Goal: Find specific page/section: Find specific page/section

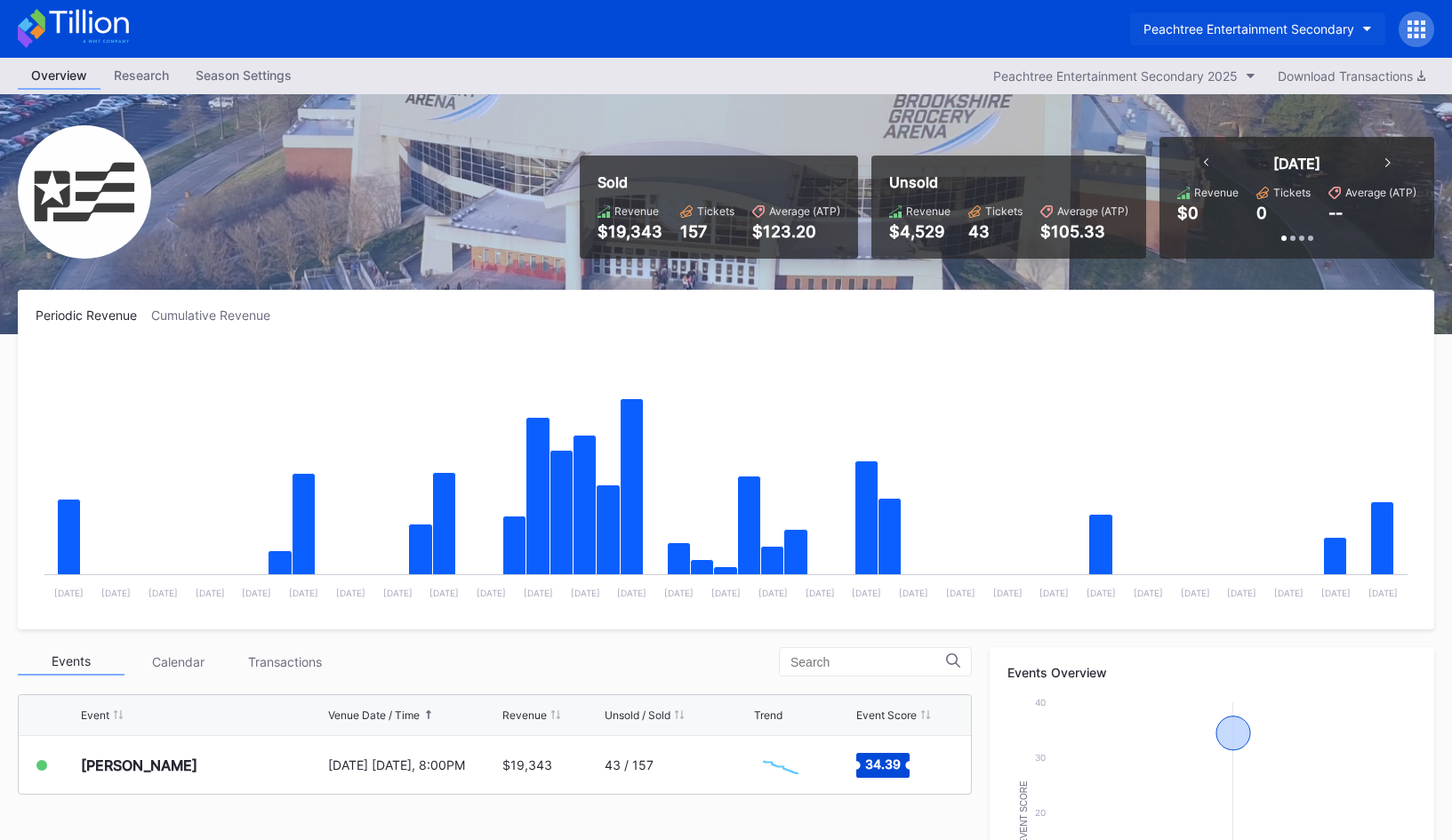
click at [1211, 40] on button "Peachtree Entertainment Secondary" at bounding box center [1258, 29] width 255 height 33
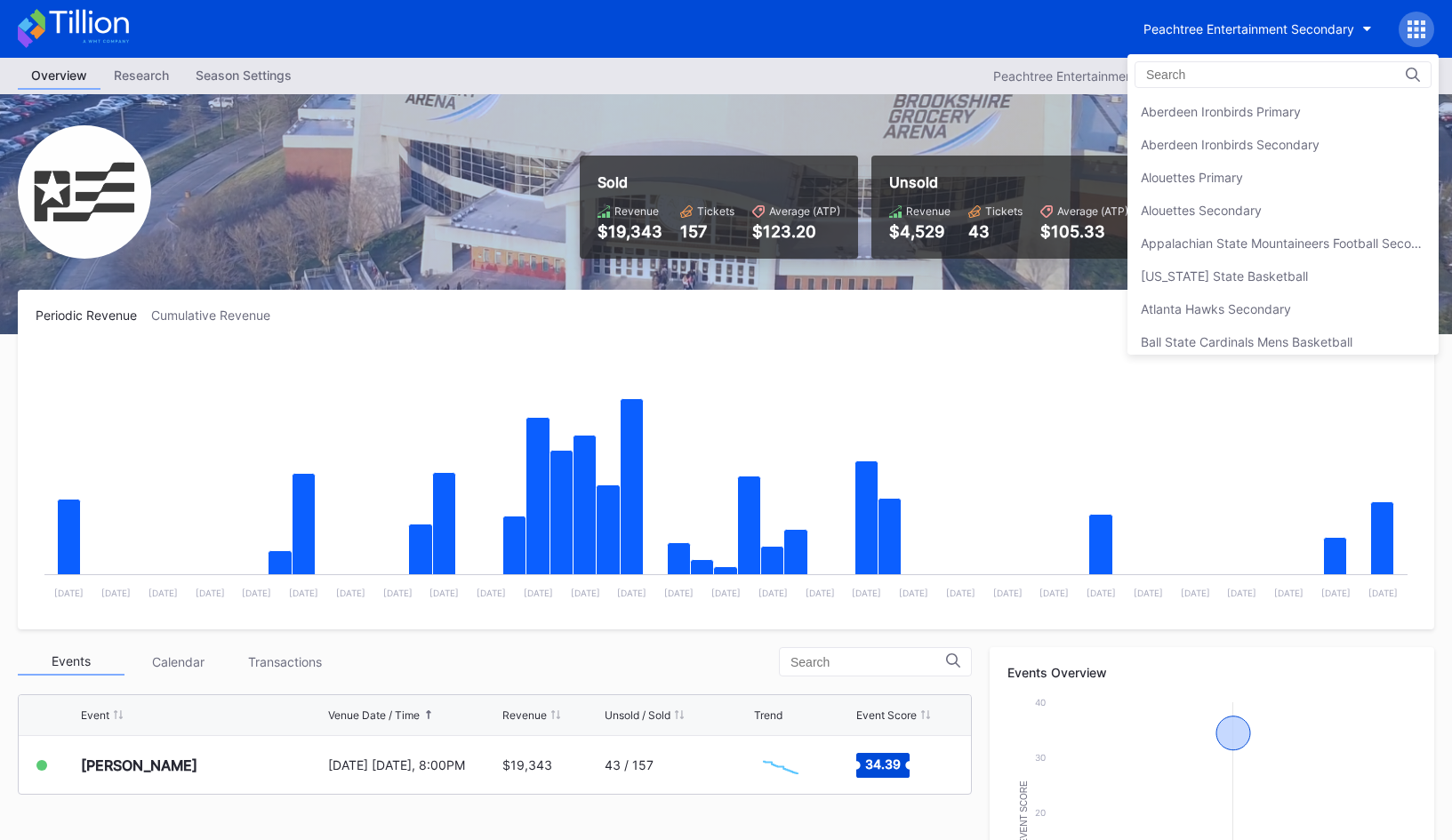
scroll to position [3815, 0]
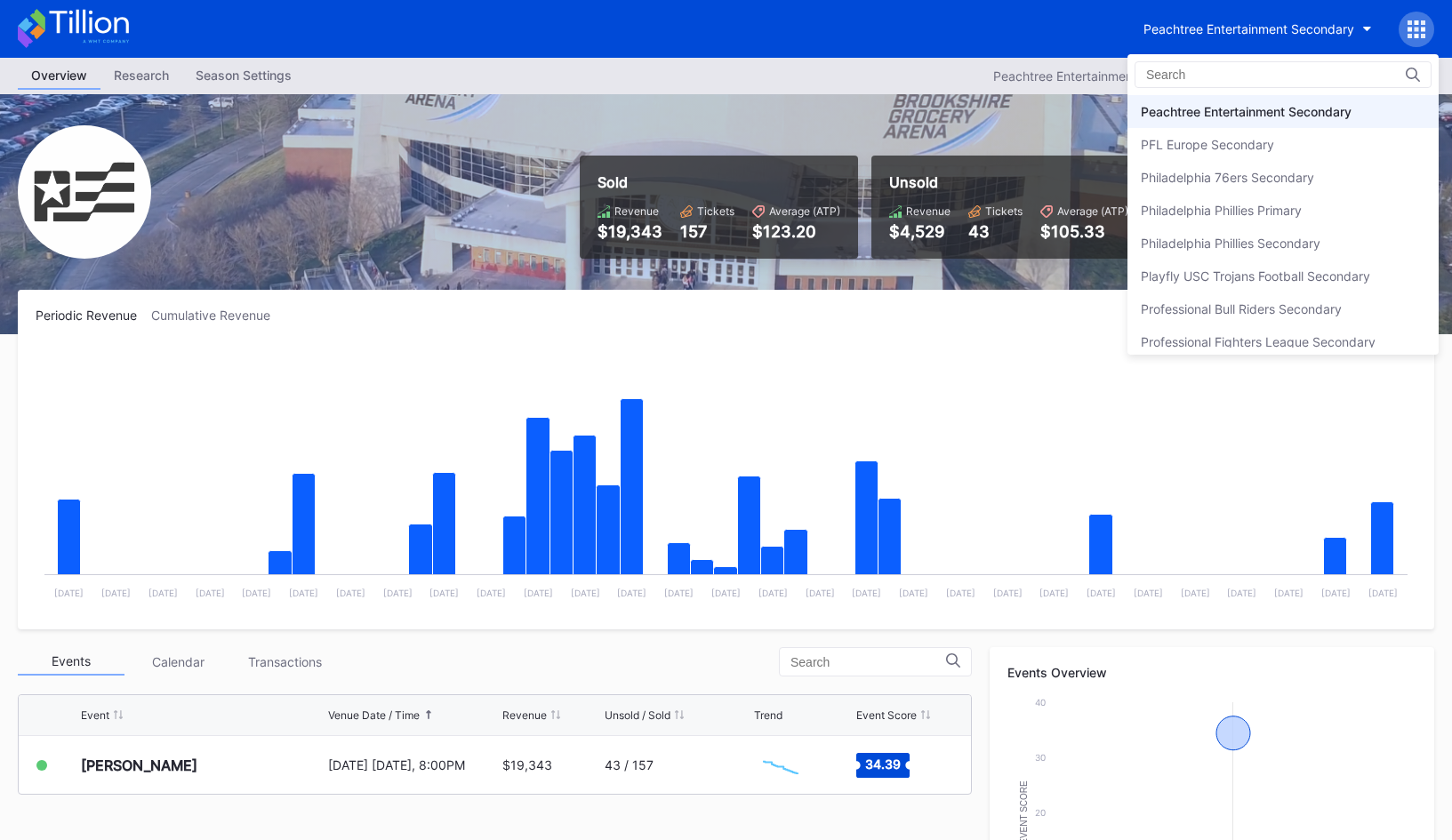
drag, startPoint x: 598, startPoint y: 167, endPoint x: 579, endPoint y: 169, distance: 19.1
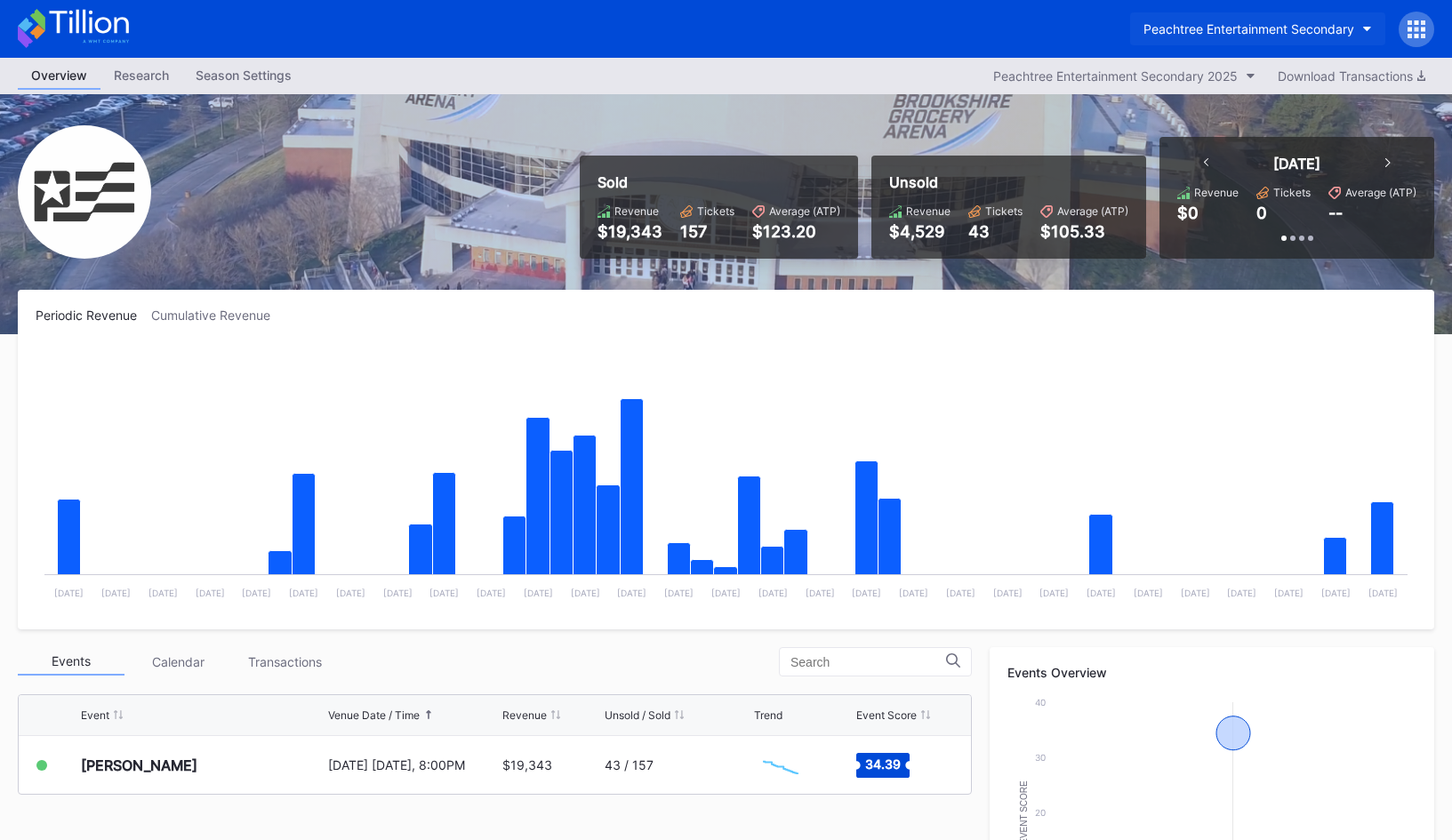
click at [1166, 34] on div "Peachtree Entertainment Secondary" at bounding box center [1249, 29] width 211 height 15
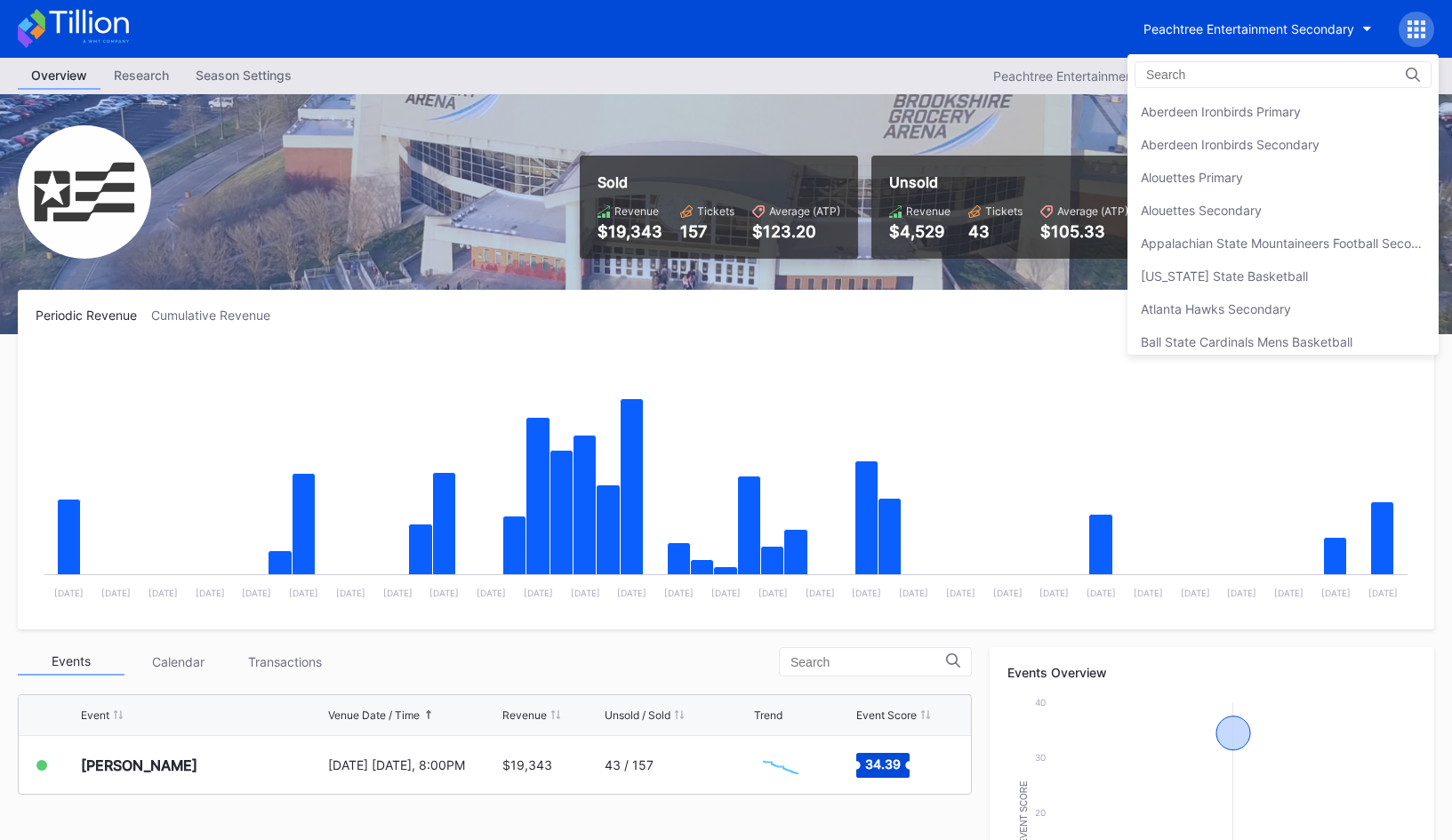
scroll to position [3815, 0]
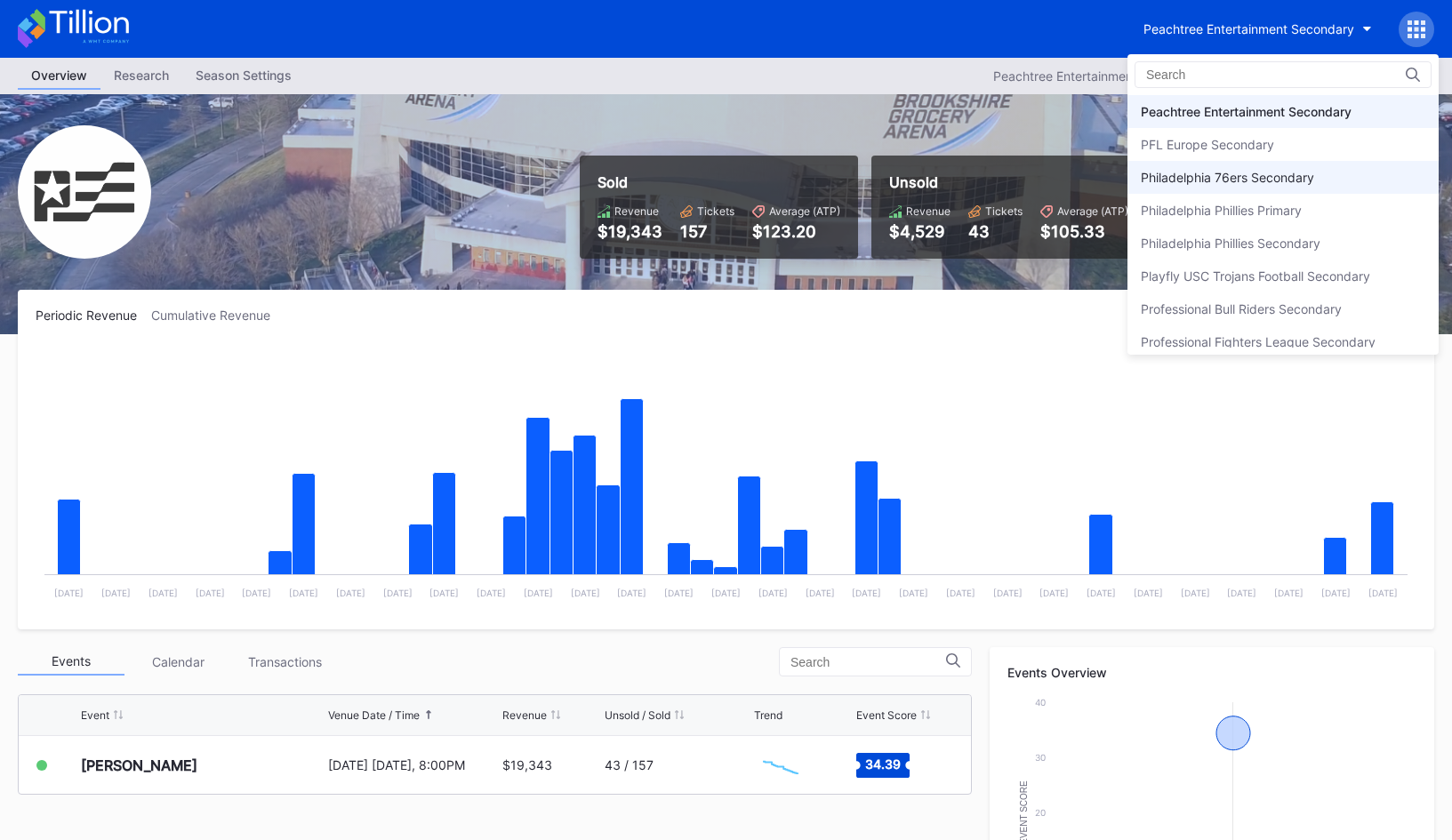
click at [1201, 173] on div "Philadelphia 76ers Secondary" at bounding box center [1227, 176] width 174 height 15
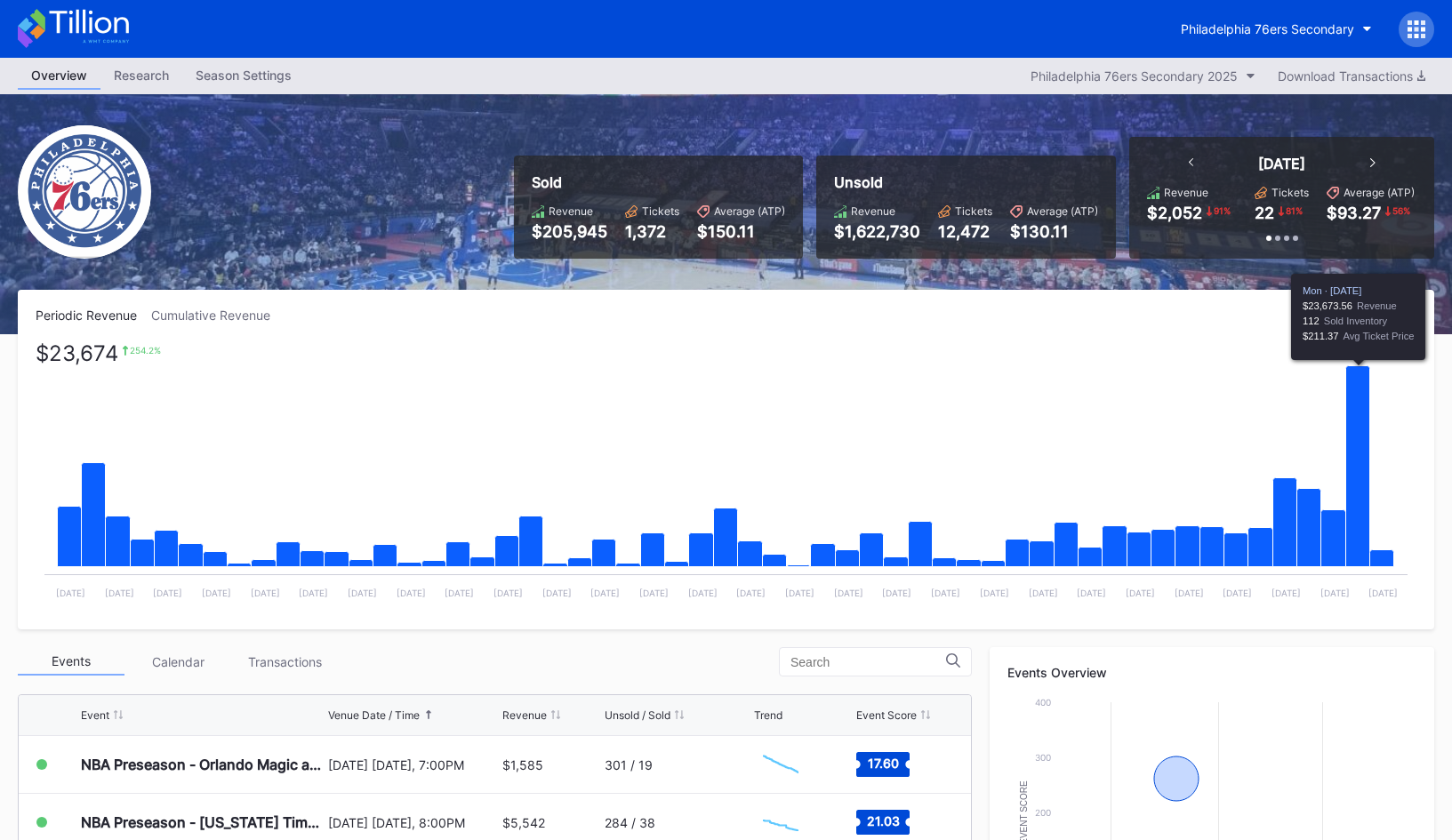
click at [1363, 431] on icon "Chart title" at bounding box center [1358, 466] width 24 height 201
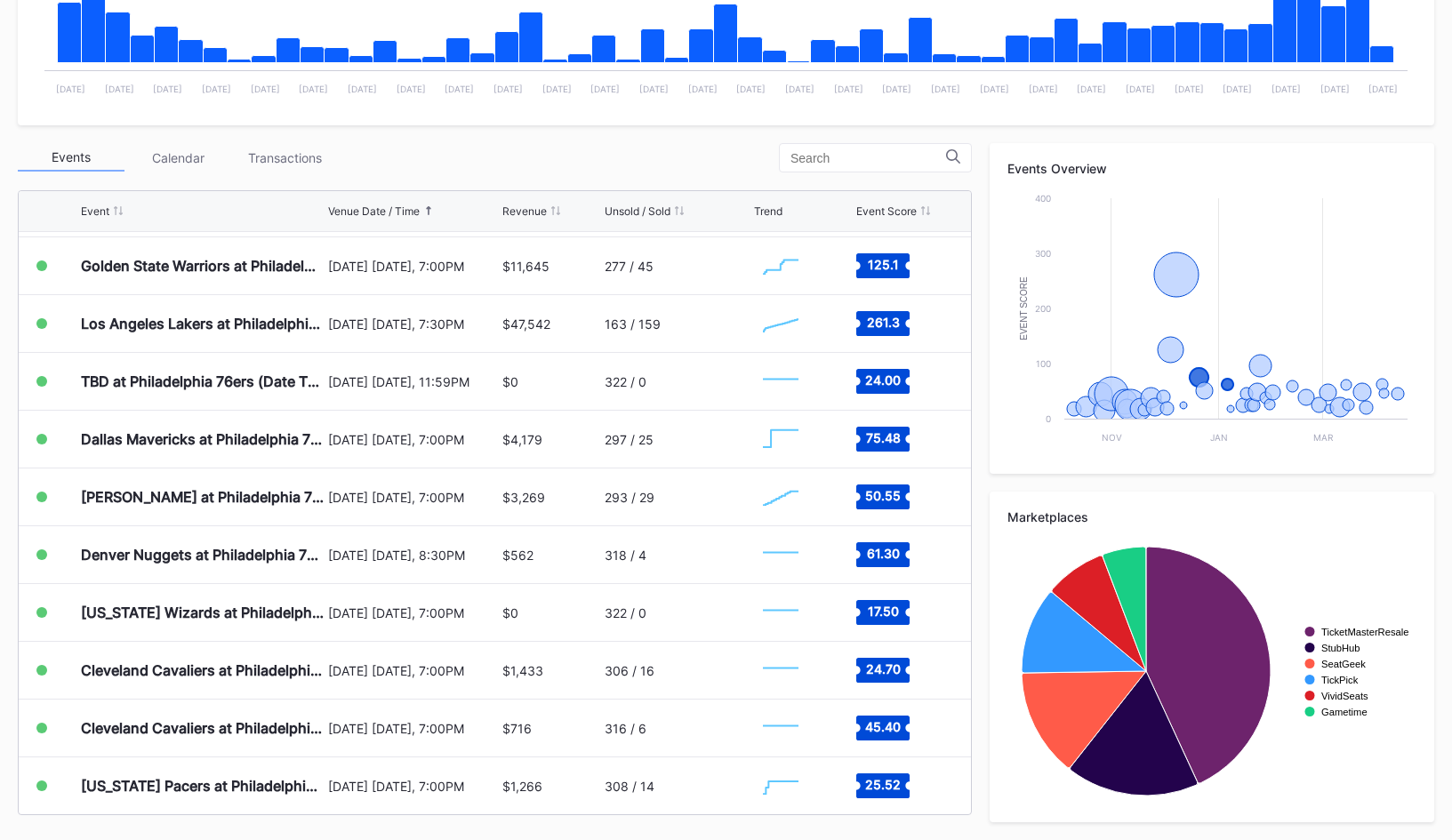
scroll to position [753, 0]
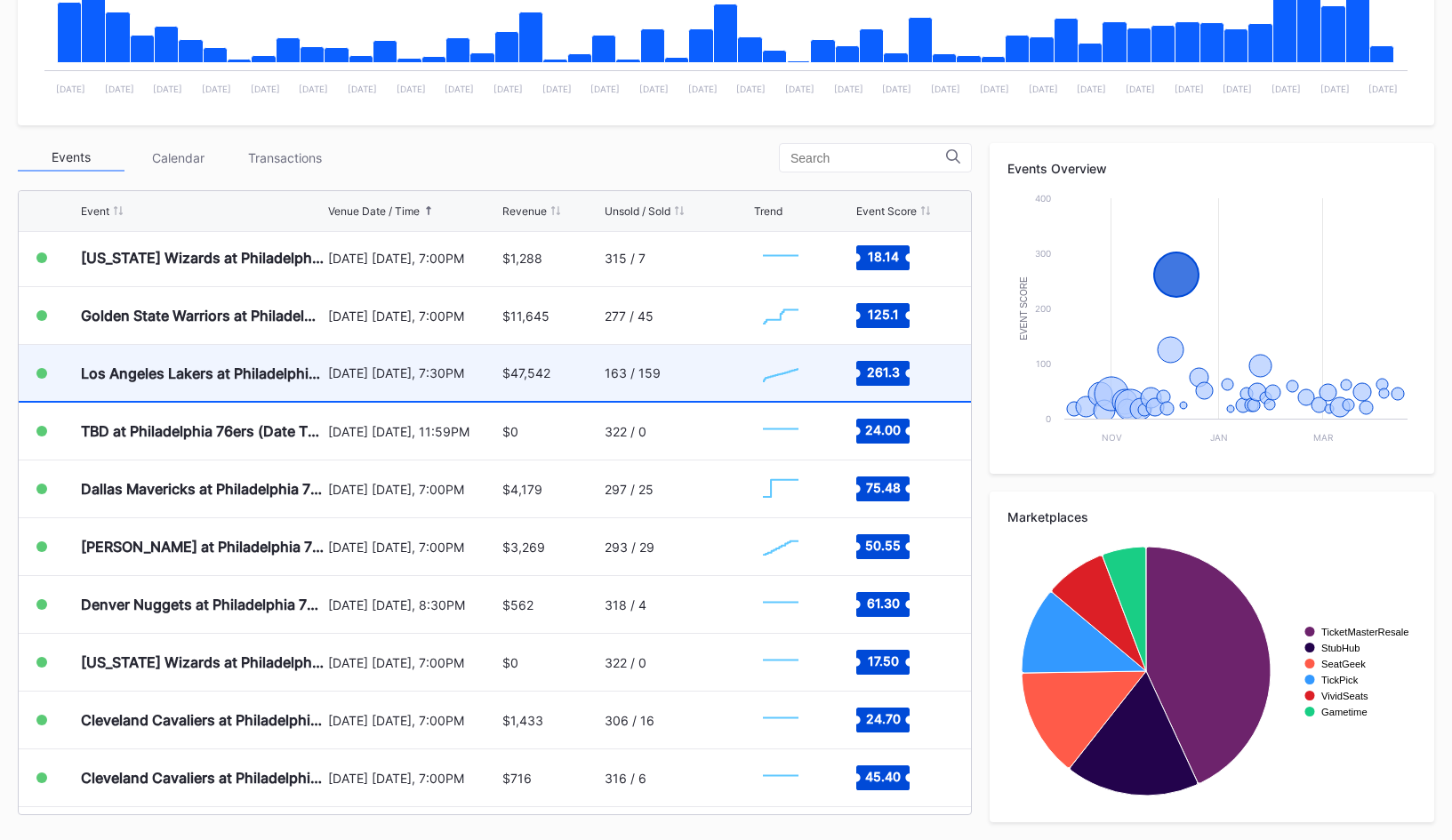
click at [423, 392] on div "[DATE] [DATE], 7:30PM" at bounding box center [413, 373] width 170 height 56
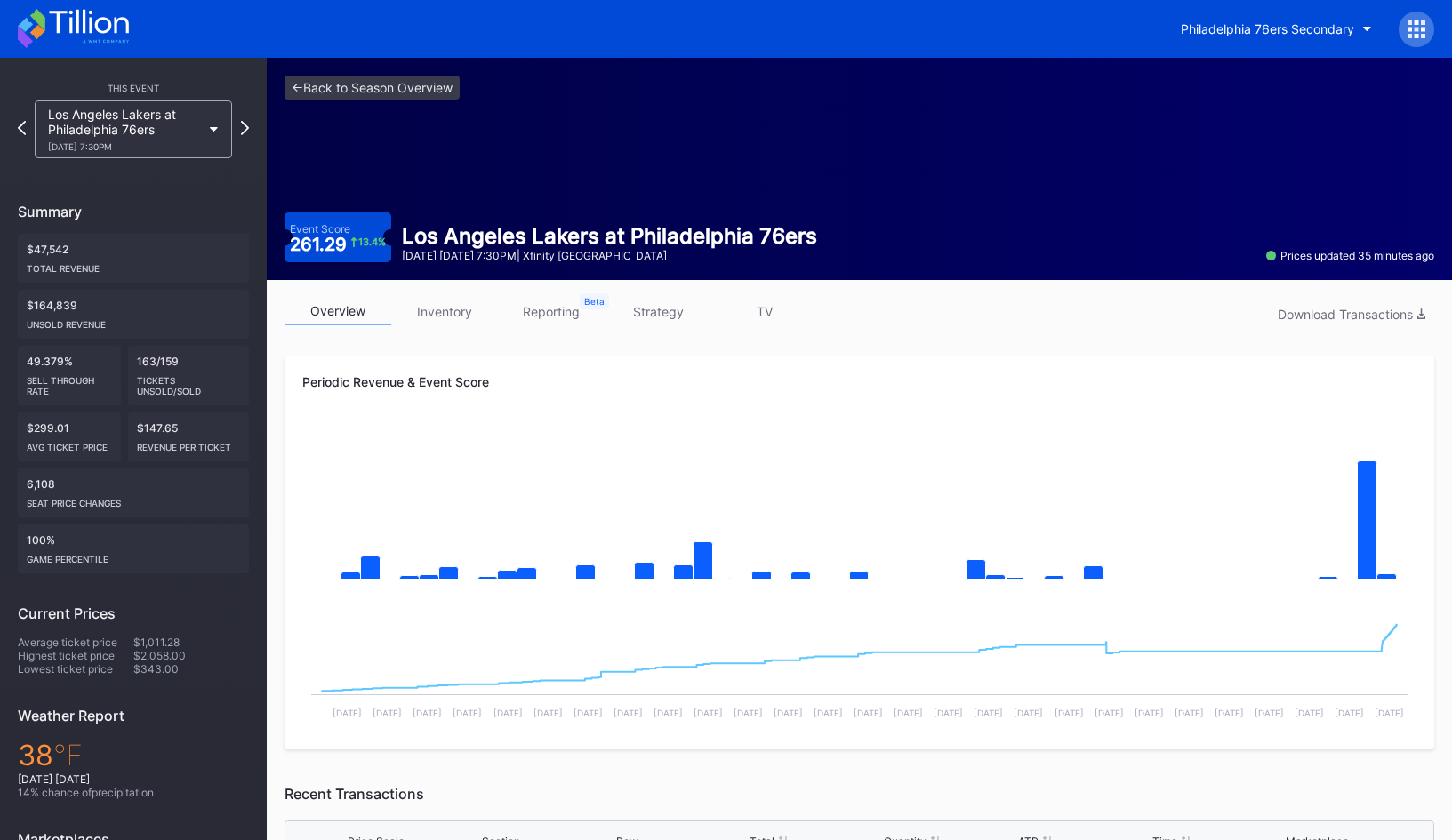
click at [386, 100] on div "<- Back to Season Overview Event Score 261.29 13.4 % Los Angeles Lakers at [GEO…" at bounding box center [858, 169] width 1185 height 222
click at [386, 95] on link "<- Back to Season Overview" at bounding box center [372, 88] width 176 height 24
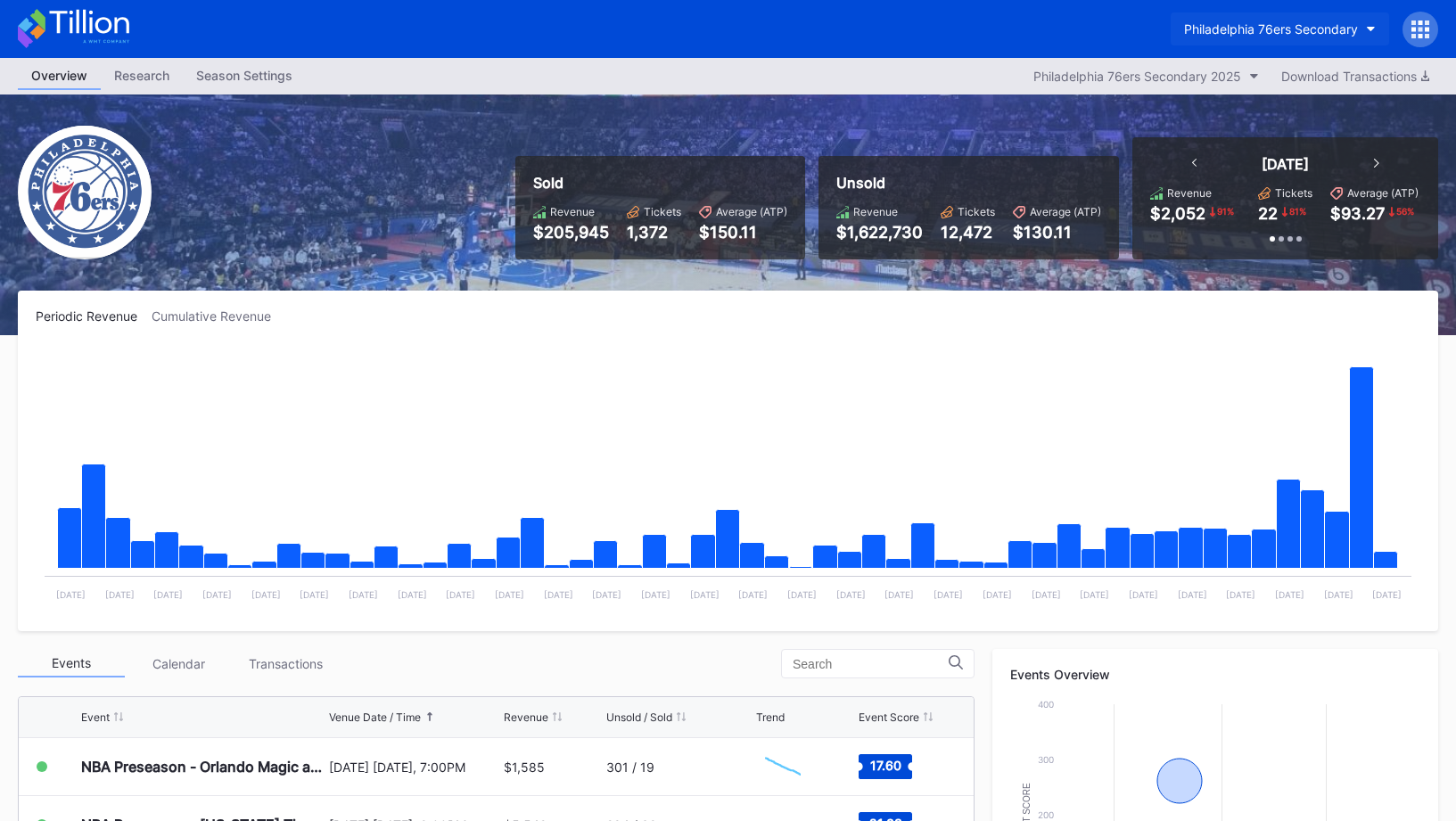
click at [1247, 20] on button "Philadelphia 76ers Secondary" at bounding box center [1279, 29] width 219 height 33
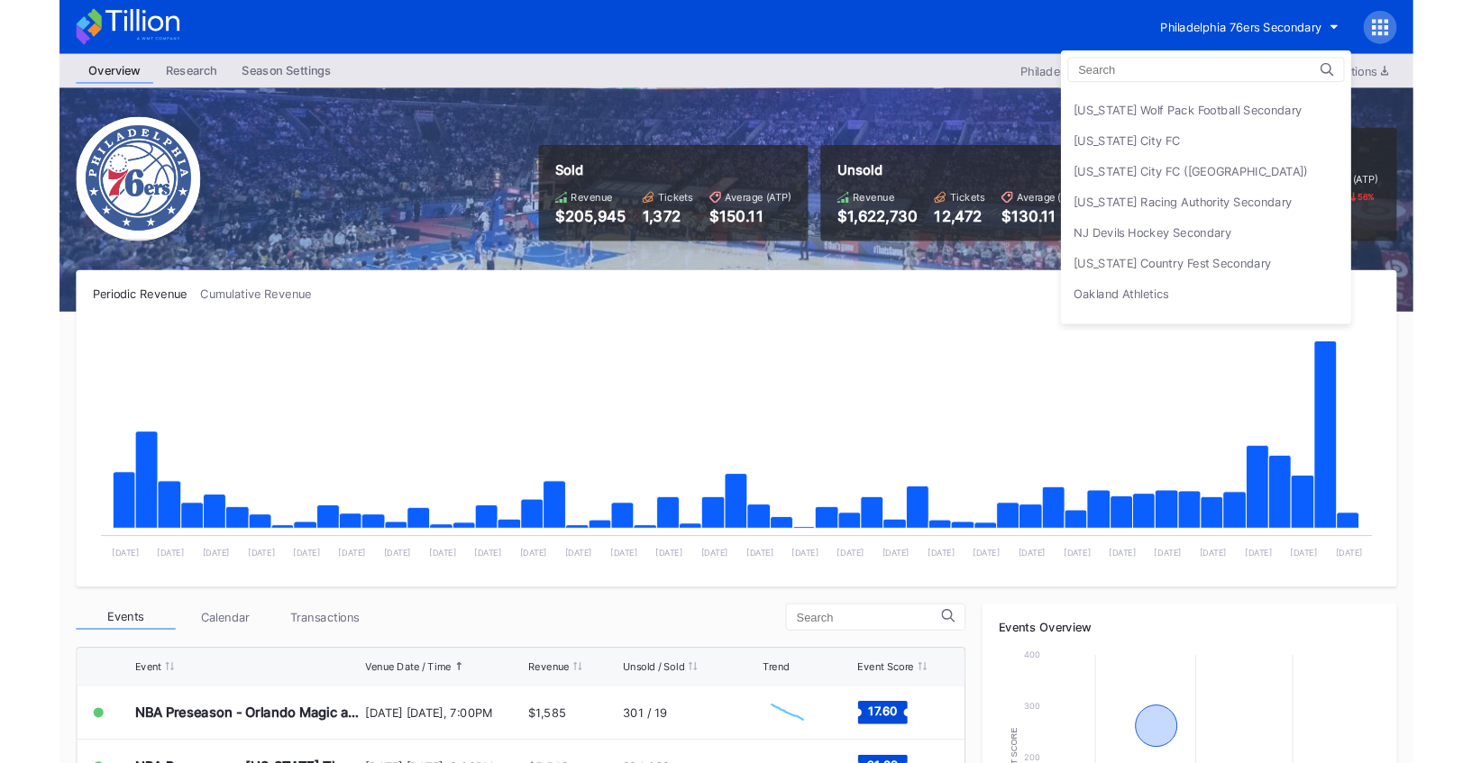
scroll to position [3420, 0]
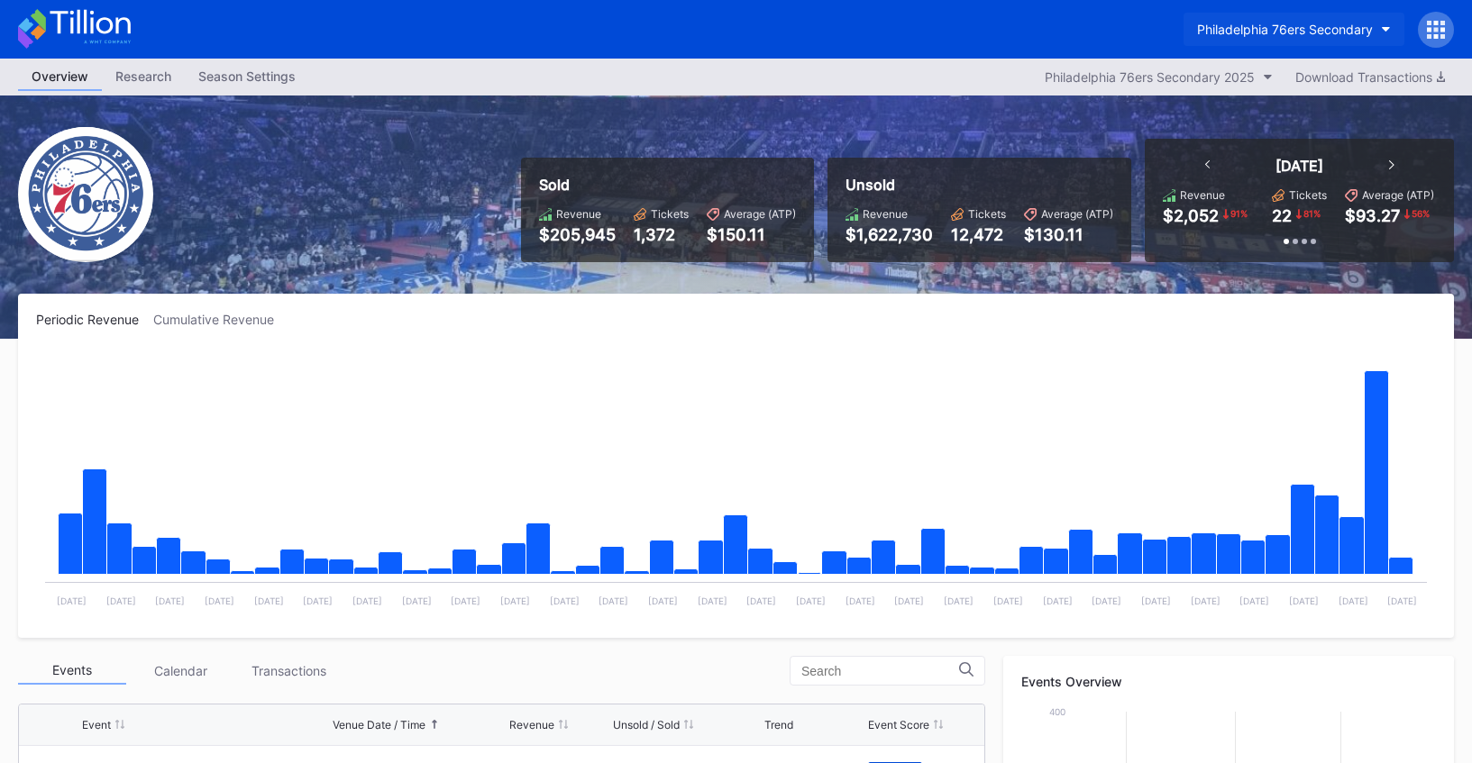
click at [1207, 31] on div "Philadelphia 76ers Secondary" at bounding box center [1285, 29] width 176 height 15
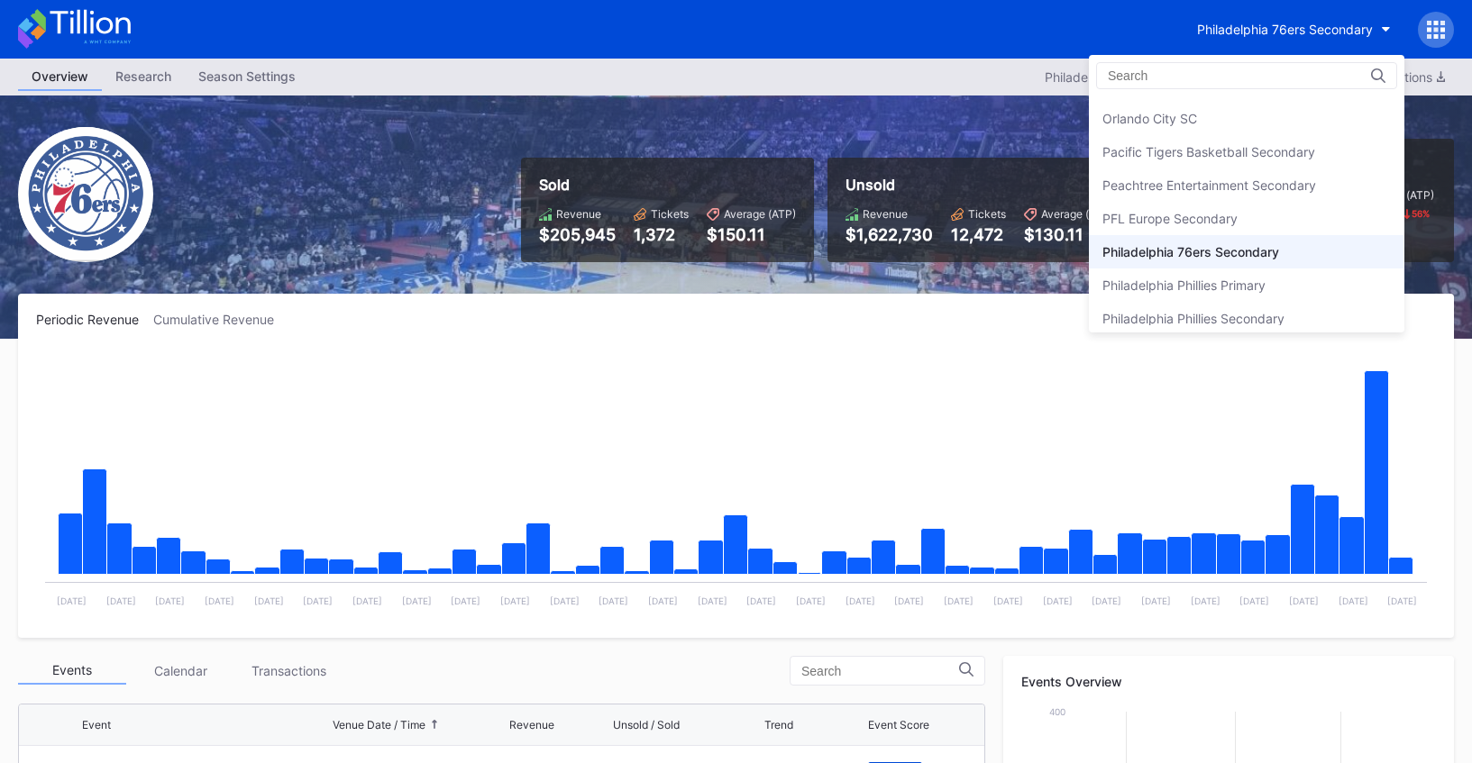
scroll to position [3796, 0]
click at [1205, 182] on div "Peachtree Entertainment Secondary" at bounding box center [1209, 185] width 214 height 15
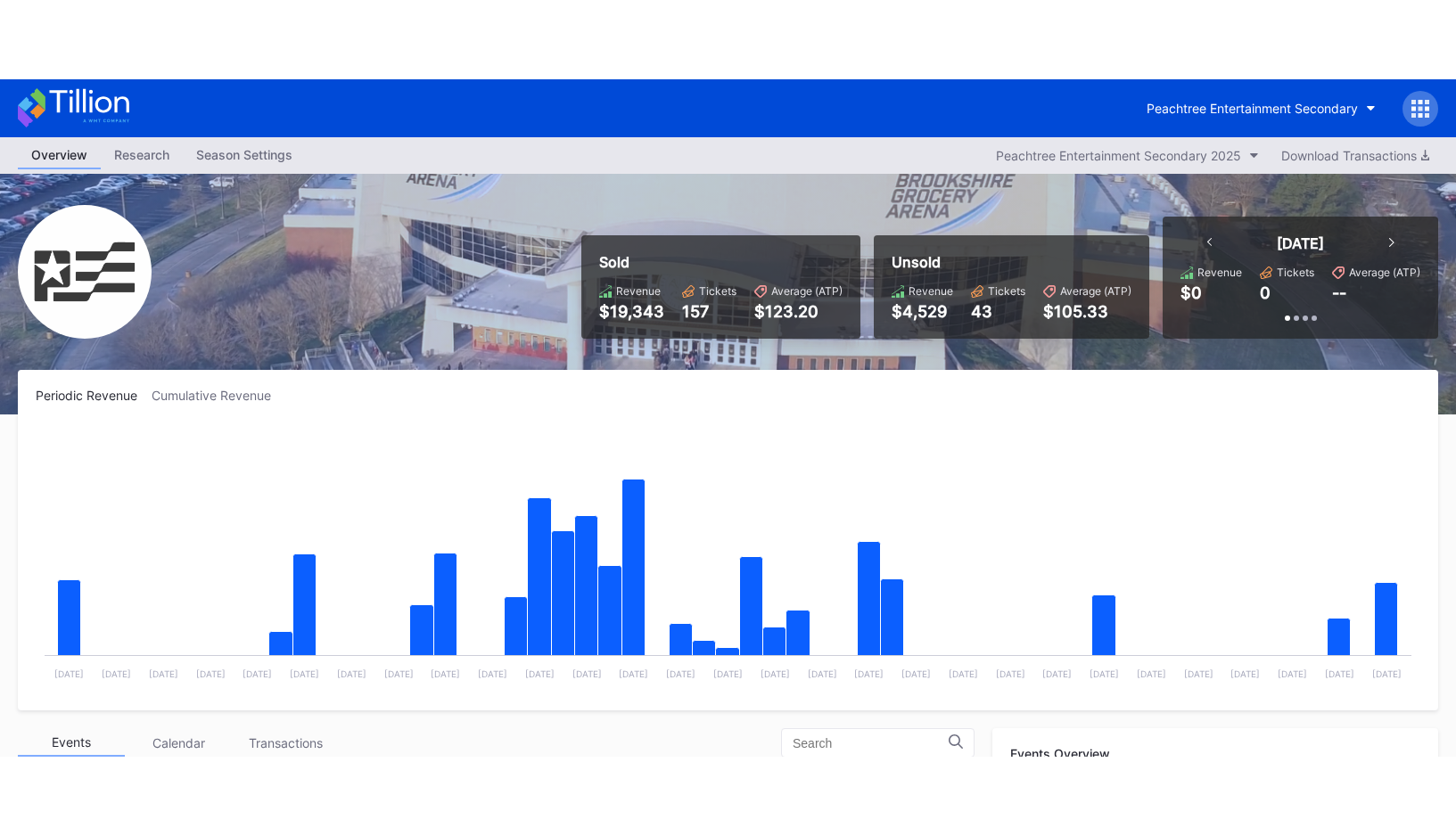
scroll to position [4, 0]
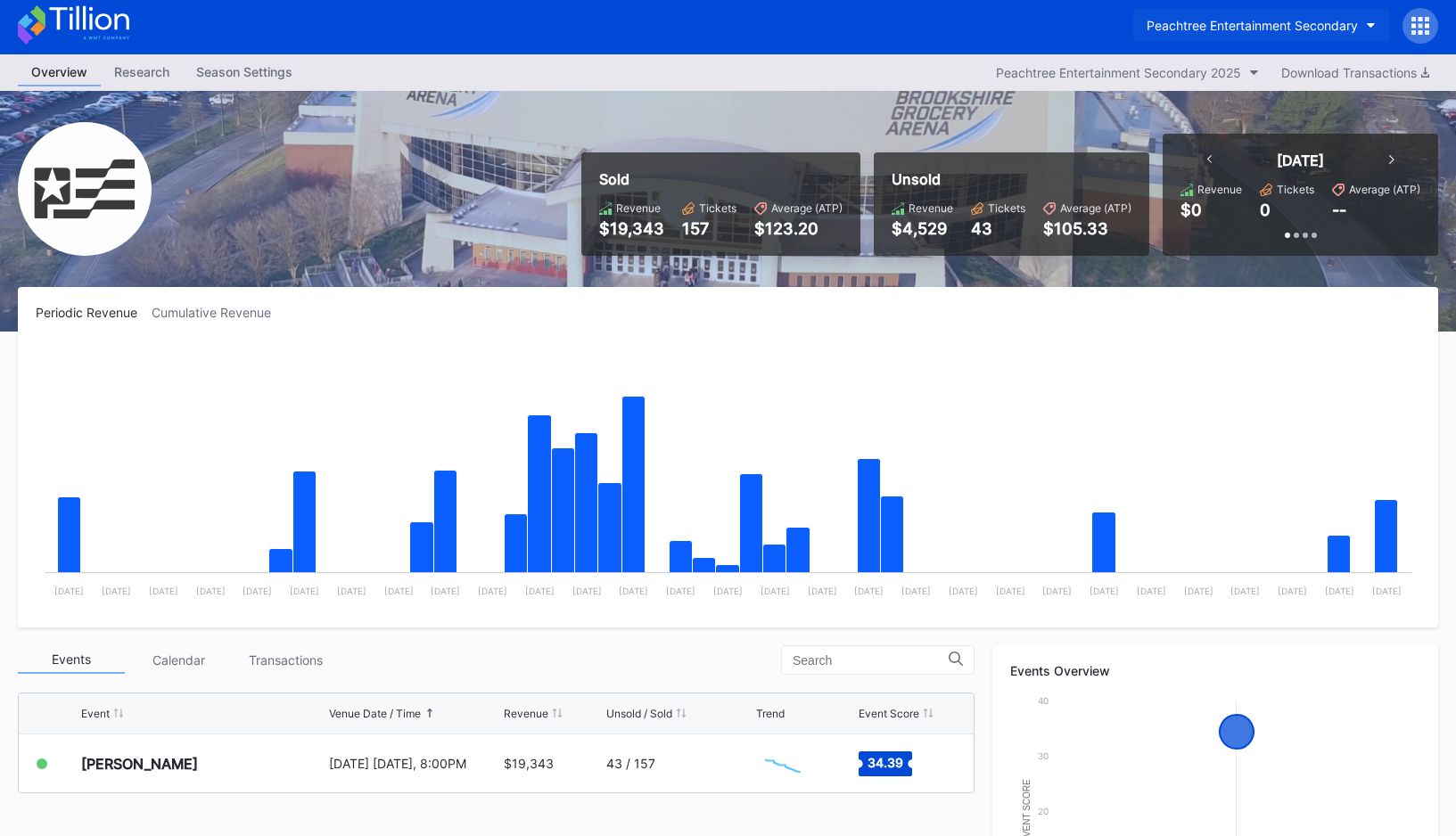
click at [1231, 35] on button "Peachtree Entertainment Secondary" at bounding box center [1261, 25] width 256 height 33
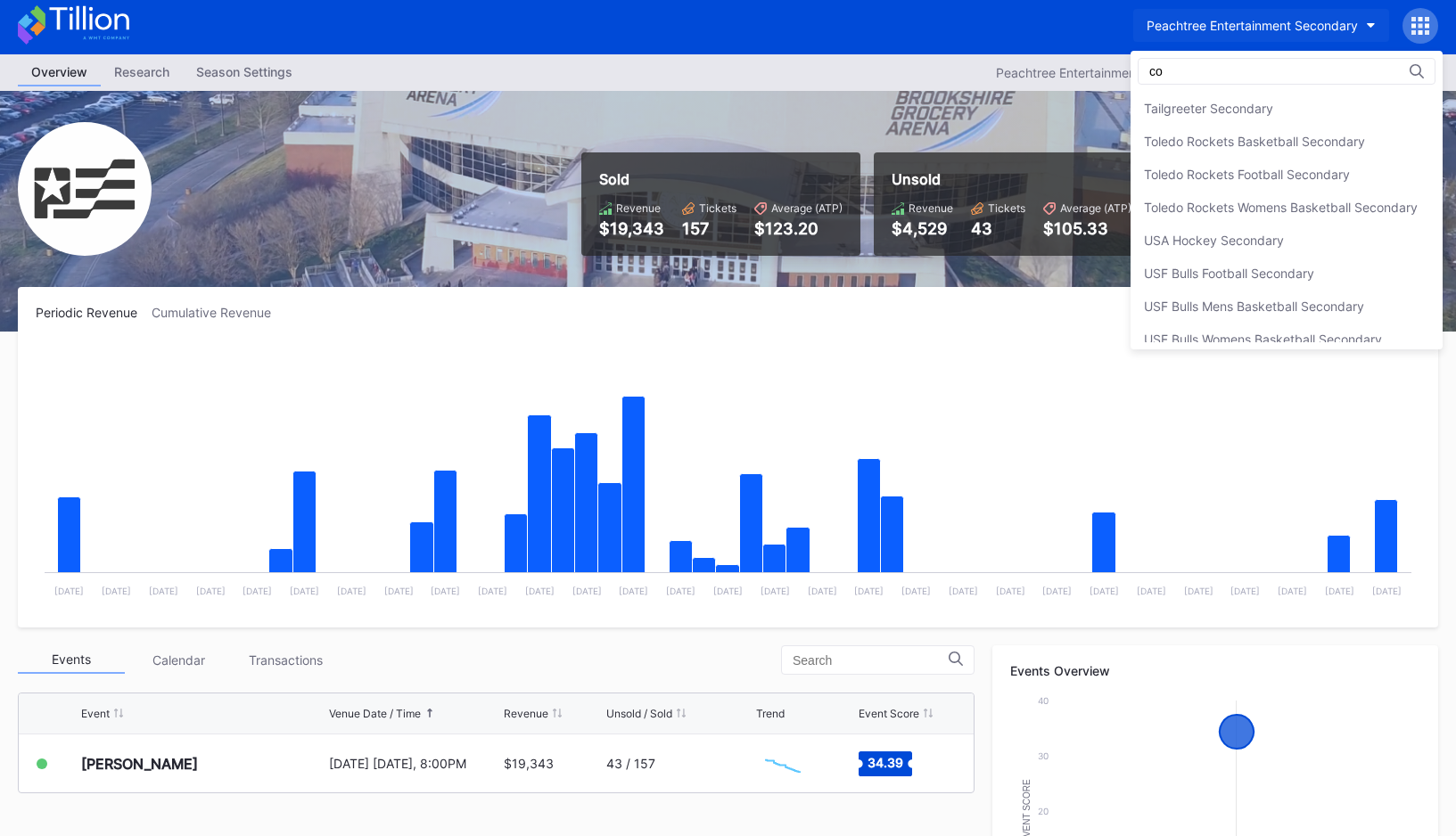
scroll to position [0, 0]
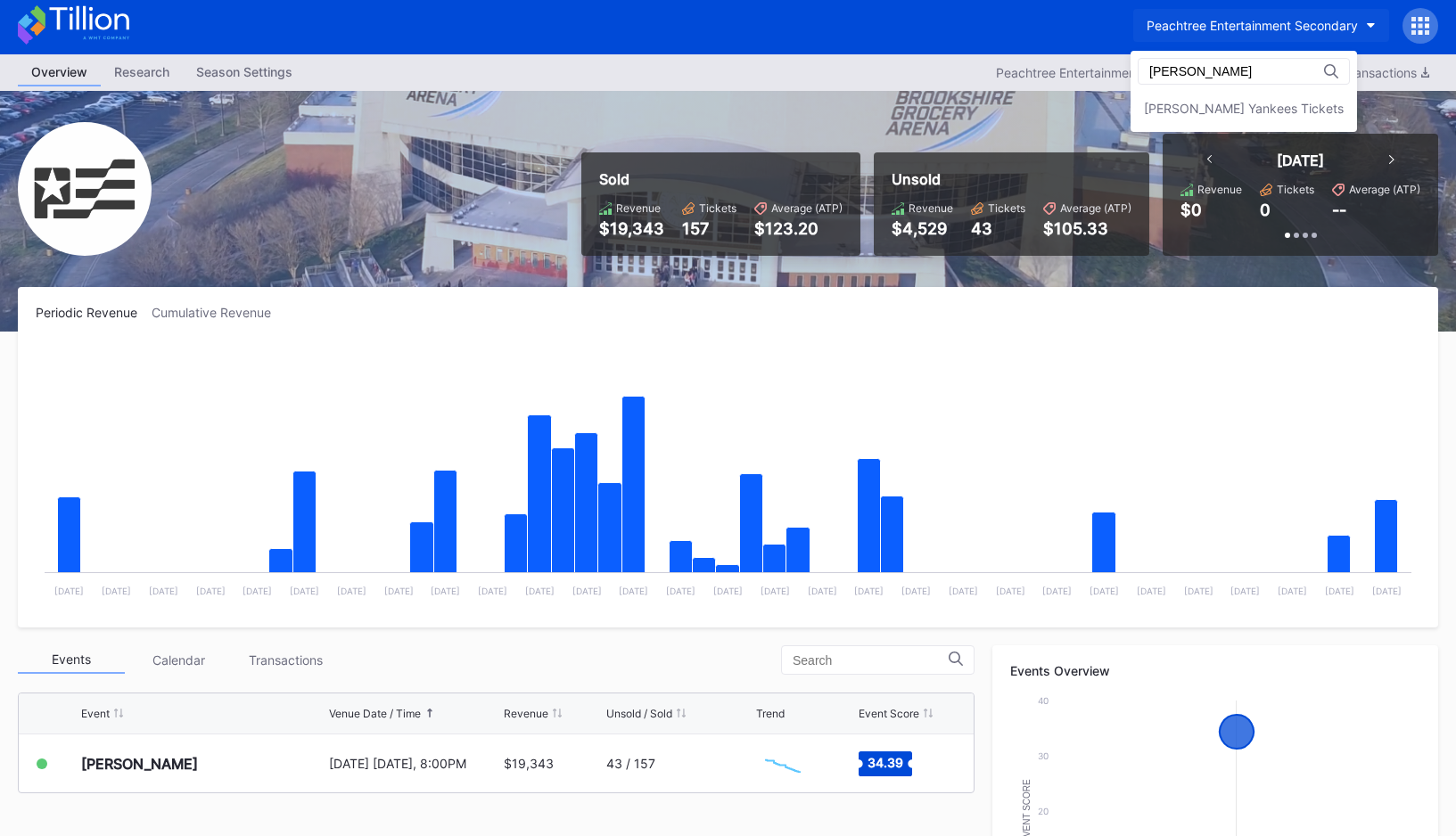
type input "[PERSON_NAME]"
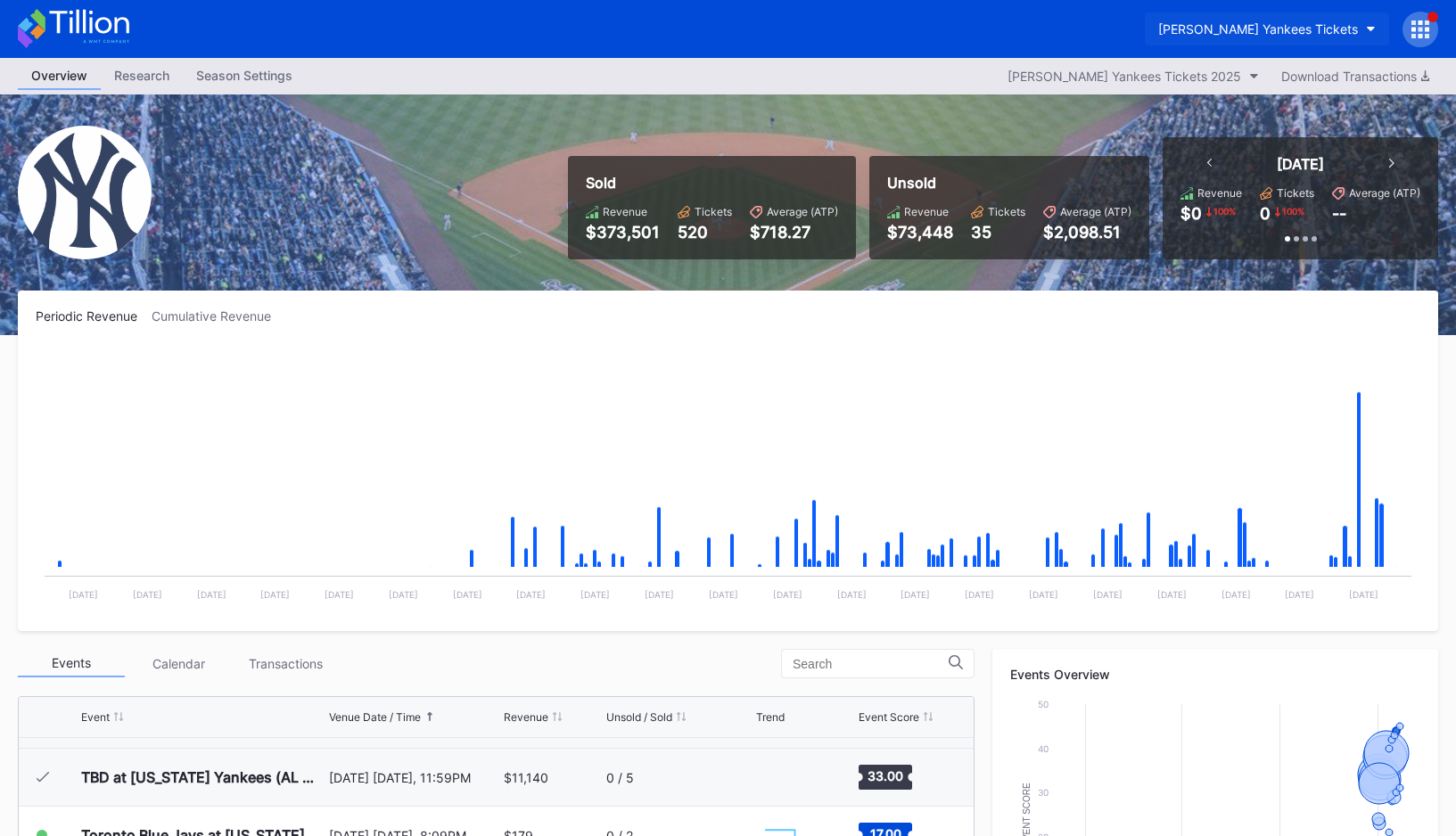
click at [1310, 28] on div "[PERSON_NAME] Yankees Tickets" at bounding box center [1258, 29] width 200 height 15
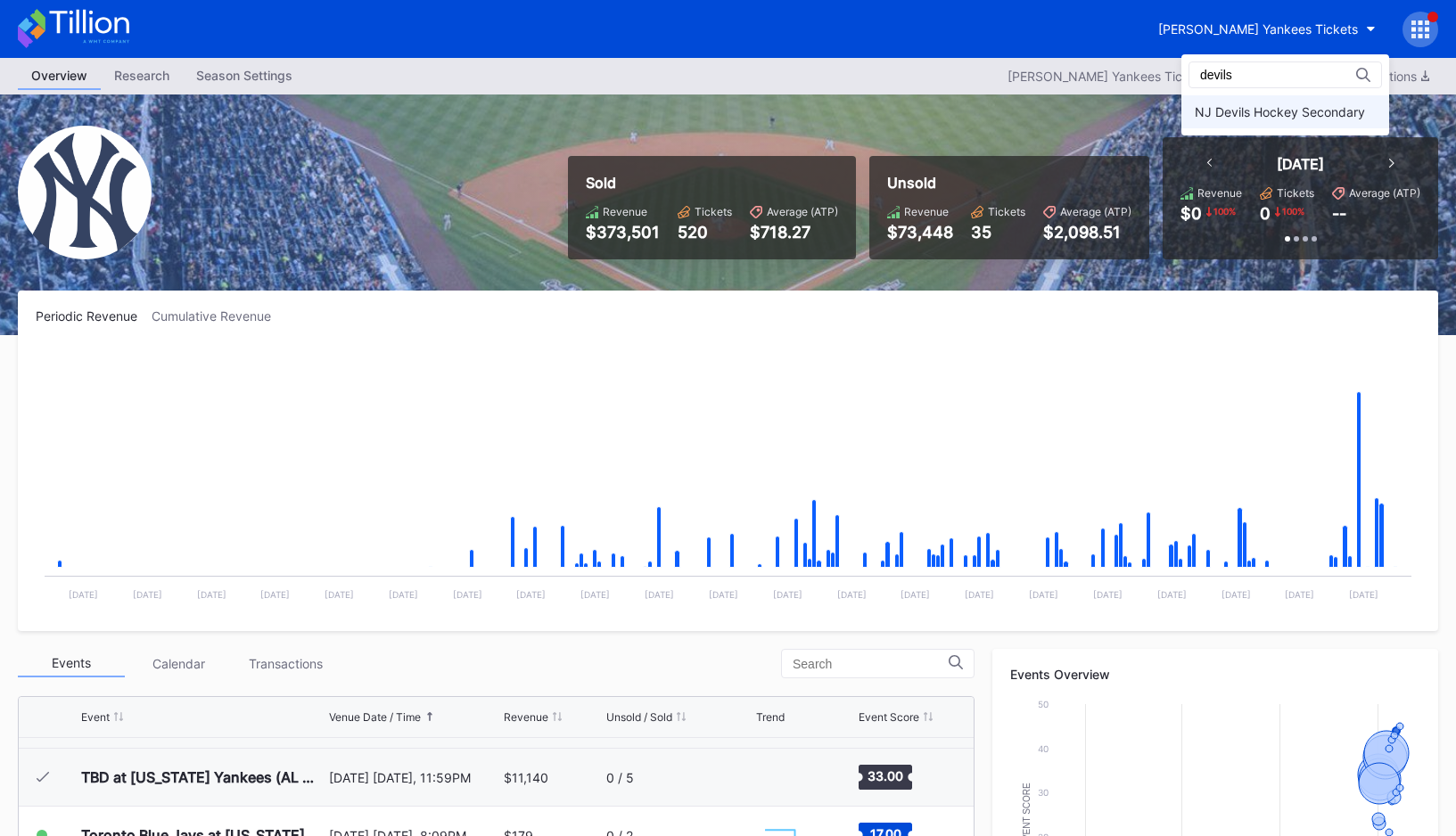
type input "devils"
click at [1297, 114] on div "NJ Devils Hockey Secondary" at bounding box center [1280, 111] width 170 height 15
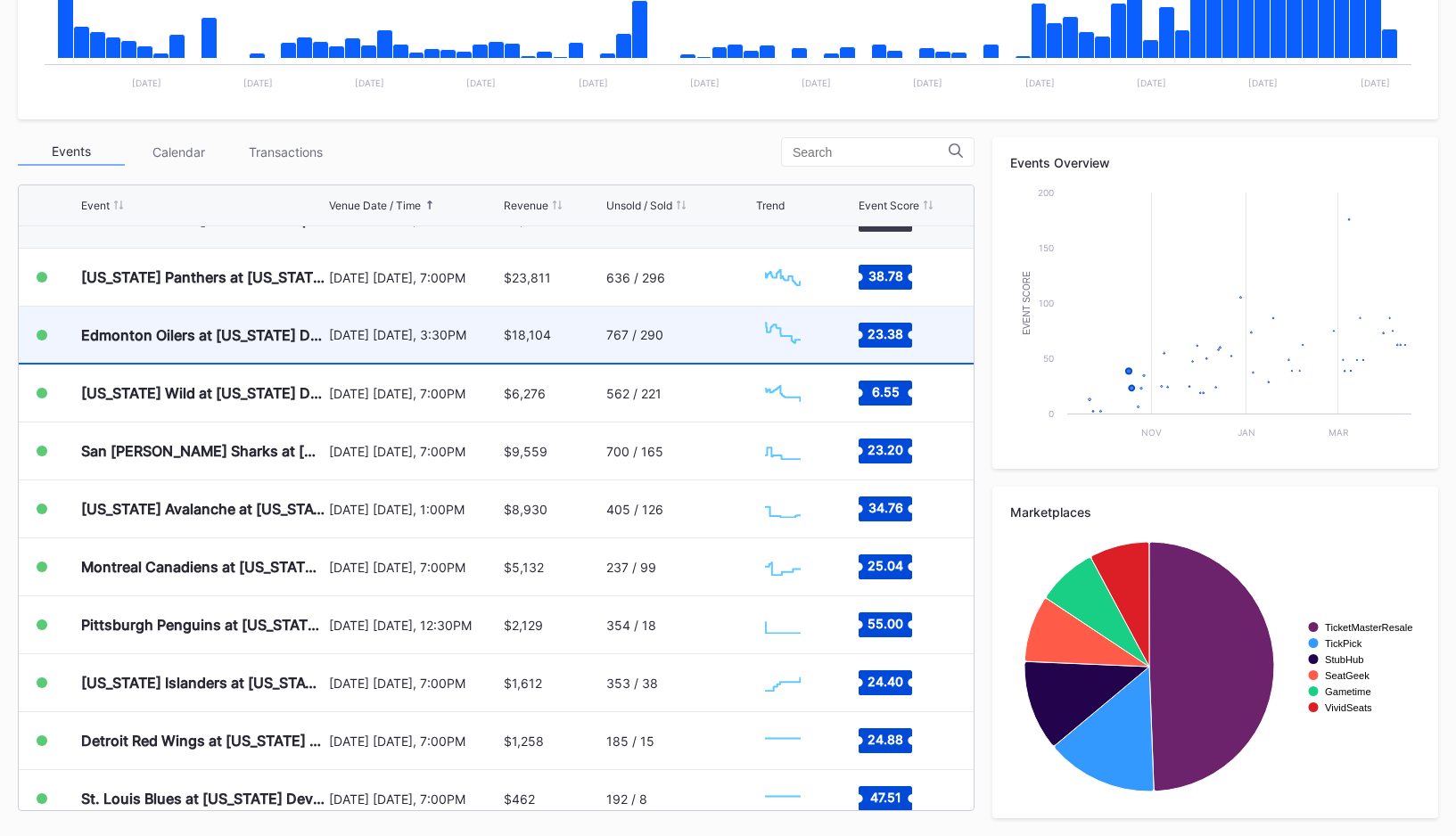
scroll to position [121, 0]
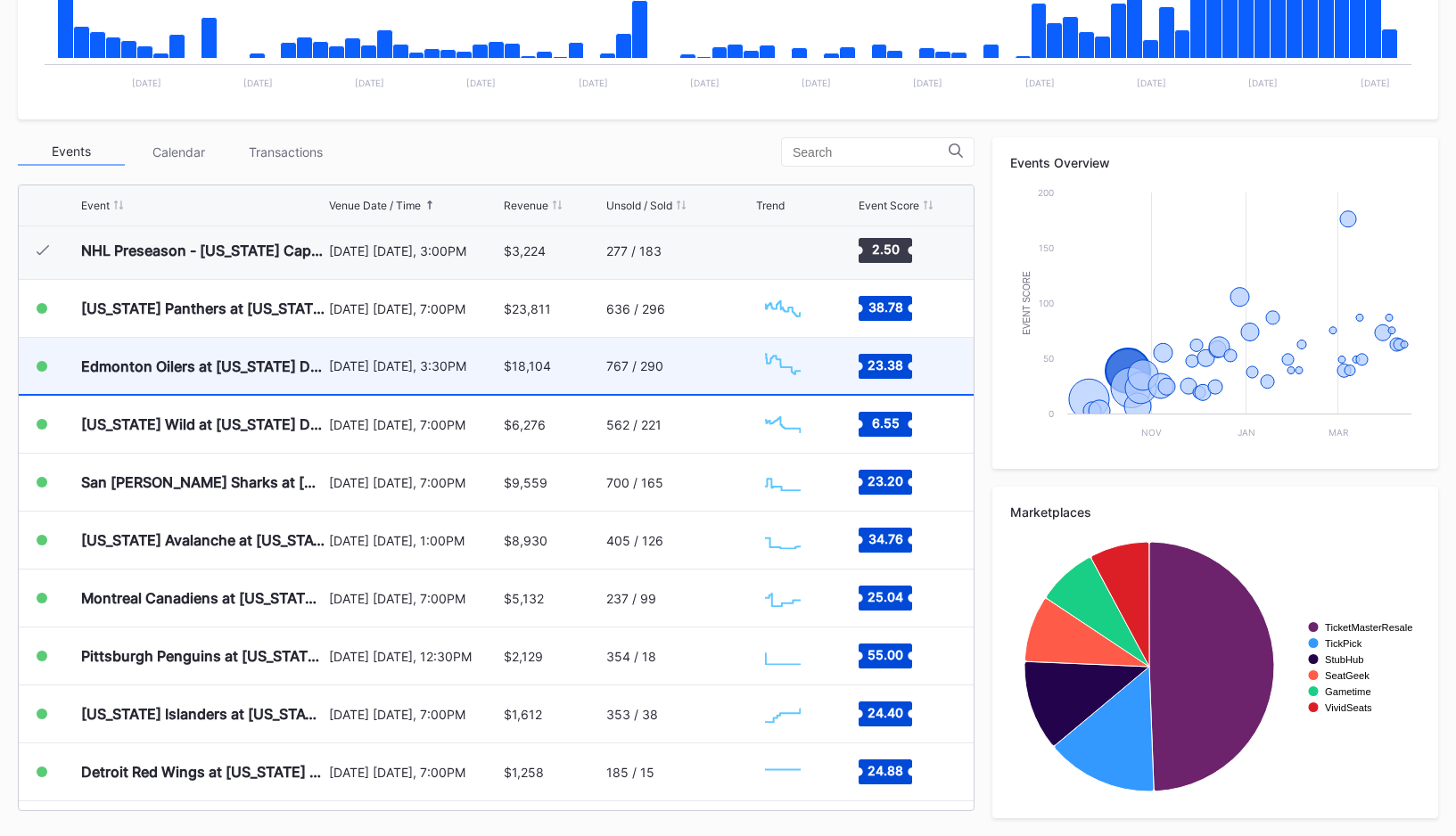
click at [532, 298] on div "$23,811" at bounding box center [552, 309] width 97 height 57
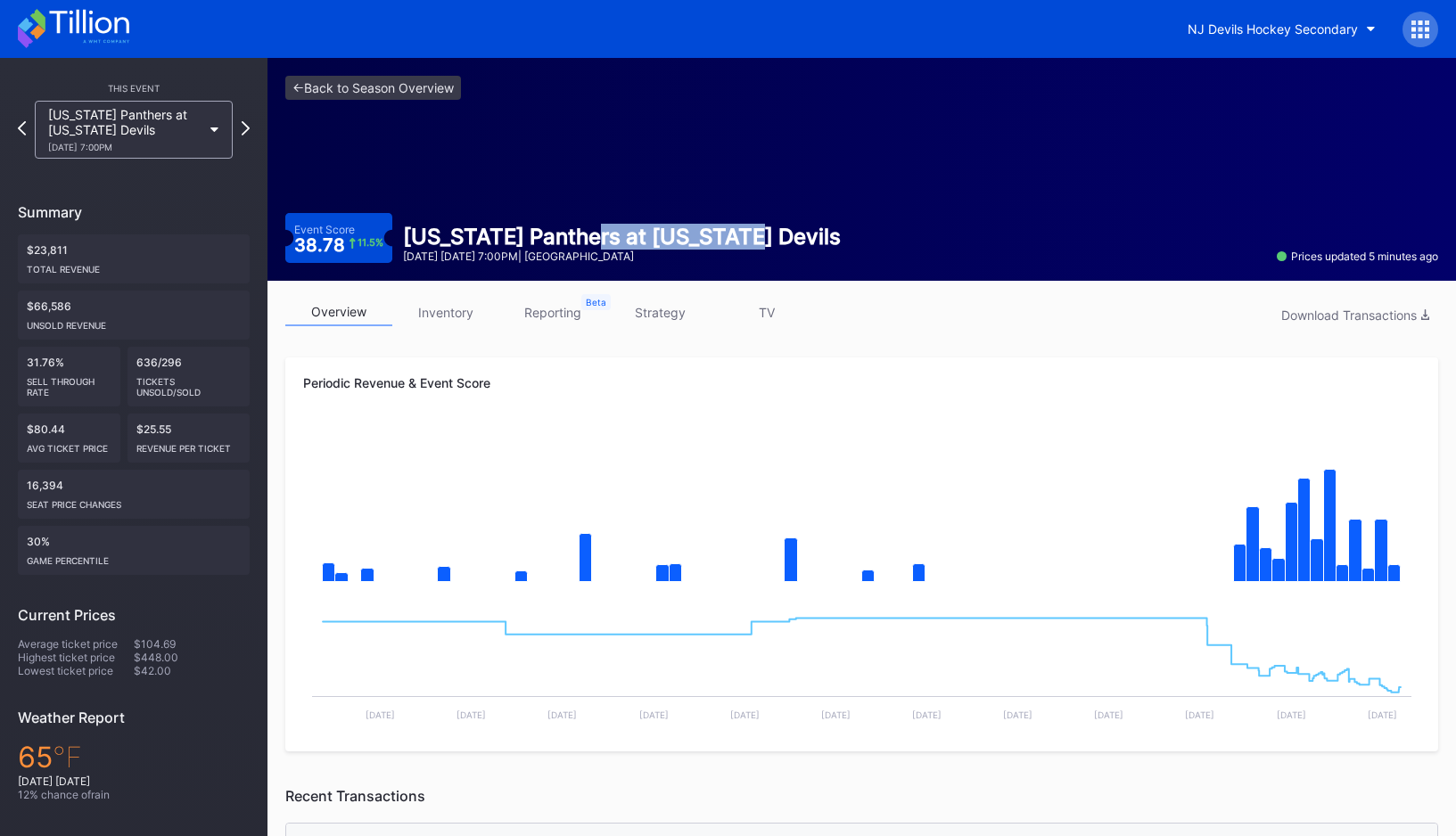
drag, startPoint x: 575, startPoint y: 234, endPoint x: 796, endPoint y: 243, distance: 221.2
click at [792, 243] on div "[US_STATE] Panthers at [US_STATE] Devils [DATE] [DATE] 7:00PM | [GEOGRAPHIC_DAT…" at bounding box center [622, 243] width 459 height 40
click at [796, 243] on div "[US_STATE] Panthers at [US_STATE] Devils [DATE] [DATE] 7:00PM | [GEOGRAPHIC_DAT…" at bounding box center [622, 243] width 459 height 40
drag, startPoint x: 601, startPoint y: 234, endPoint x: 923, endPoint y: 239, distance: 322.0
click at [923, 239] on div "Event Score 38.78 11.5 % [US_STATE] Panthers at [US_STATE] Devils [DATE] [DATE]…" at bounding box center [861, 237] width 1152 height 49
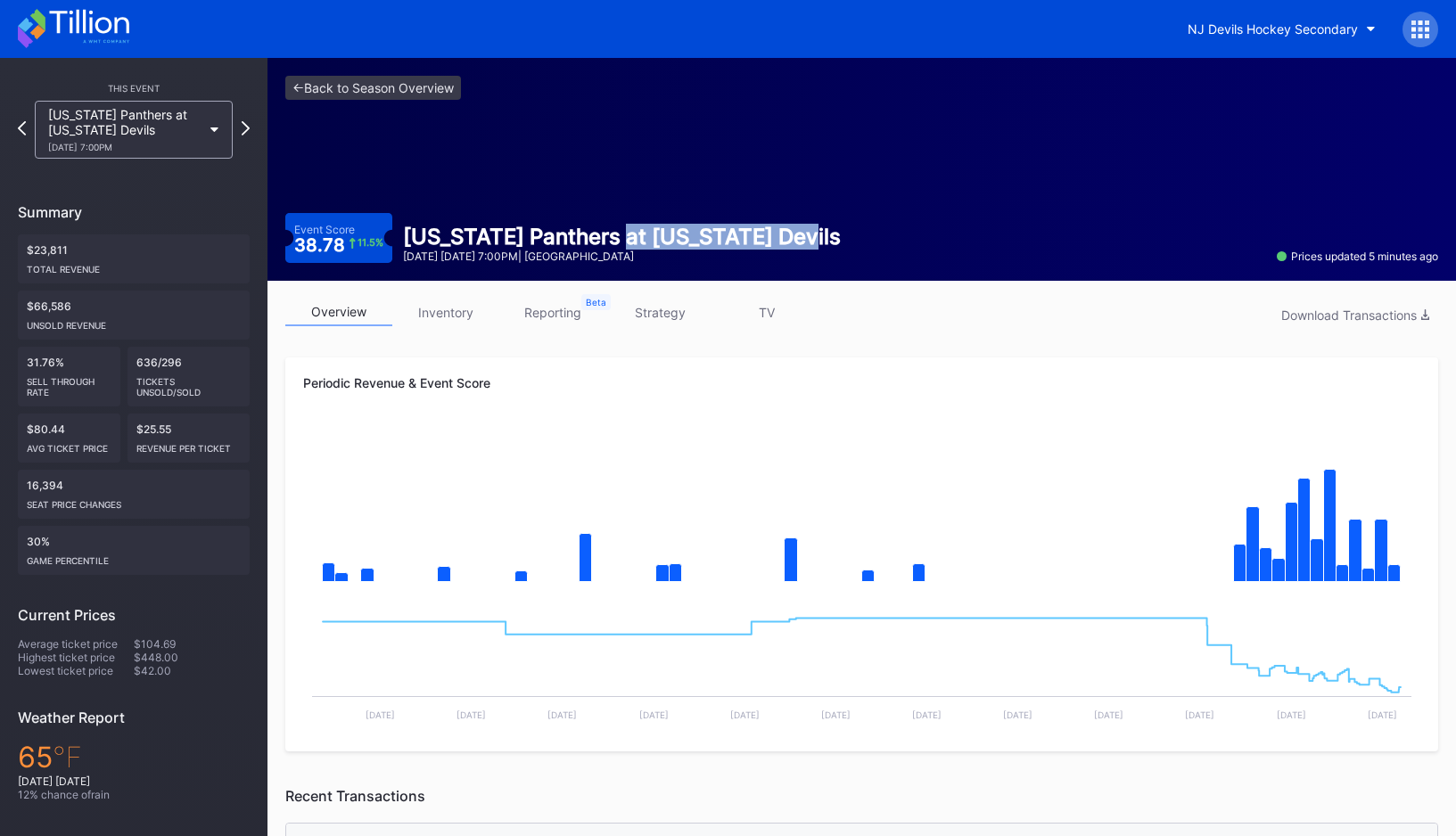
copy div "[US_STATE] Devils"
click at [420, 78] on link "<- Back to Season Overview" at bounding box center [373, 88] width 176 height 24
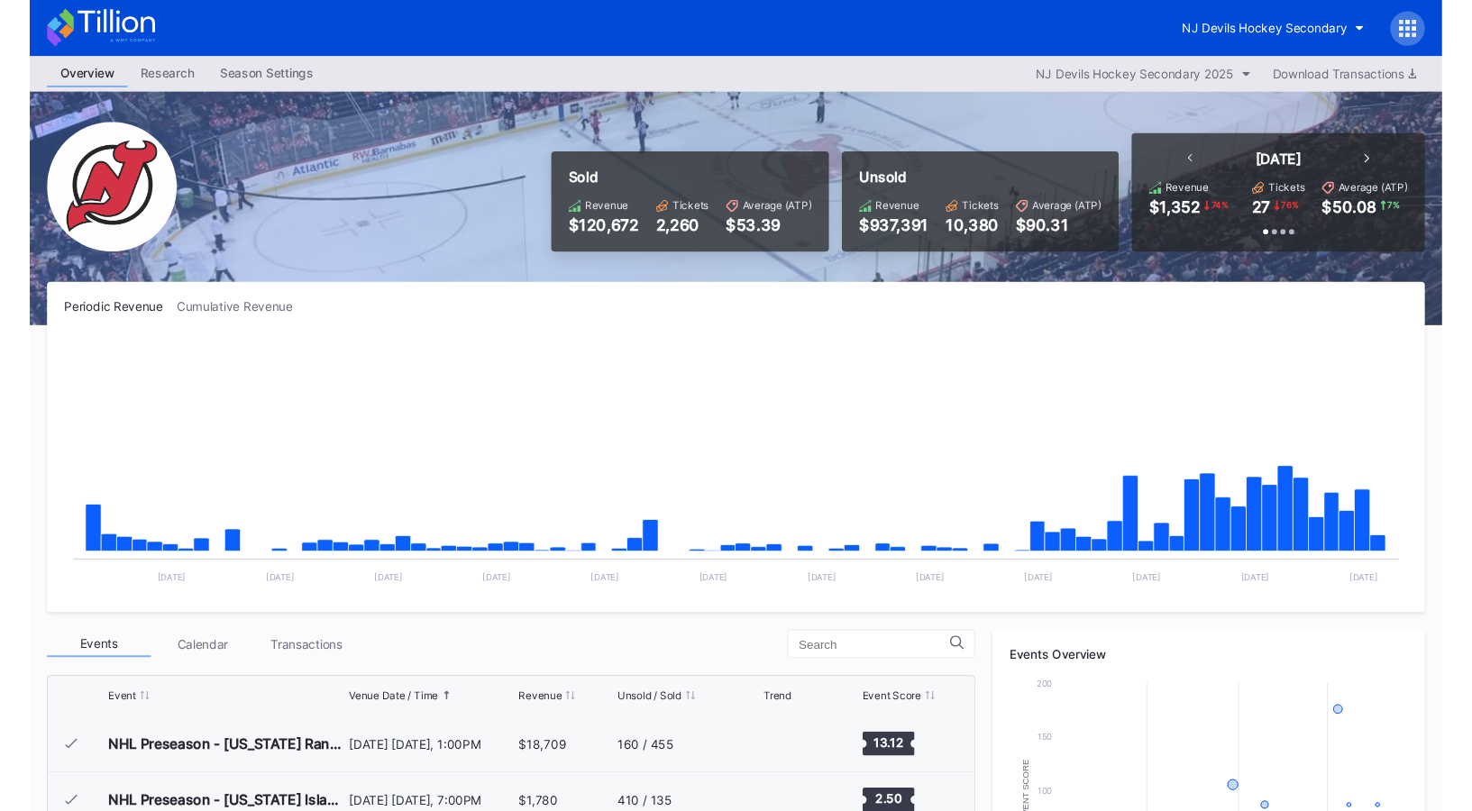
scroll to position [176, 0]
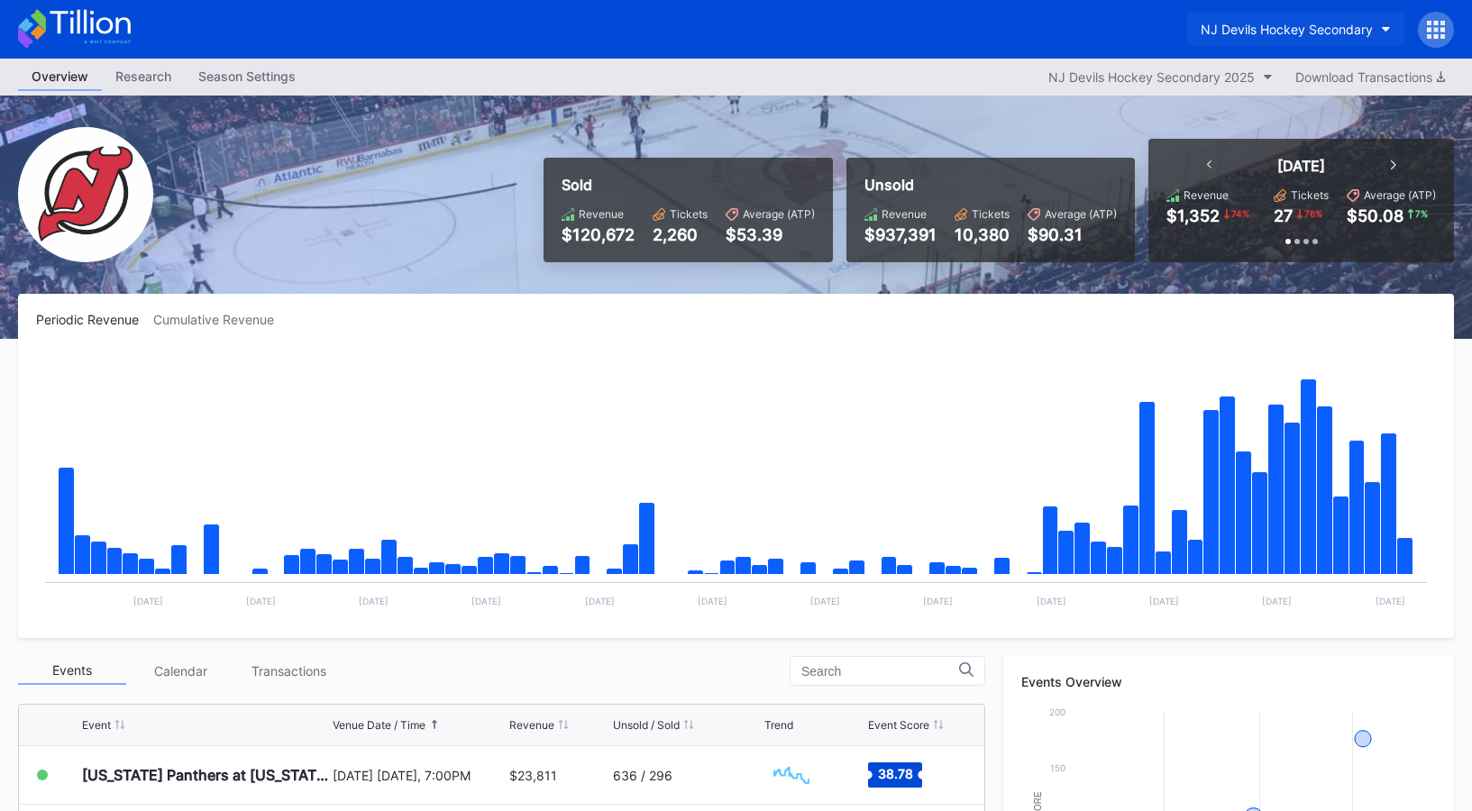
click at [1279, 31] on div "NJ Devils Hockey Secondary" at bounding box center [1287, 29] width 172 height 15
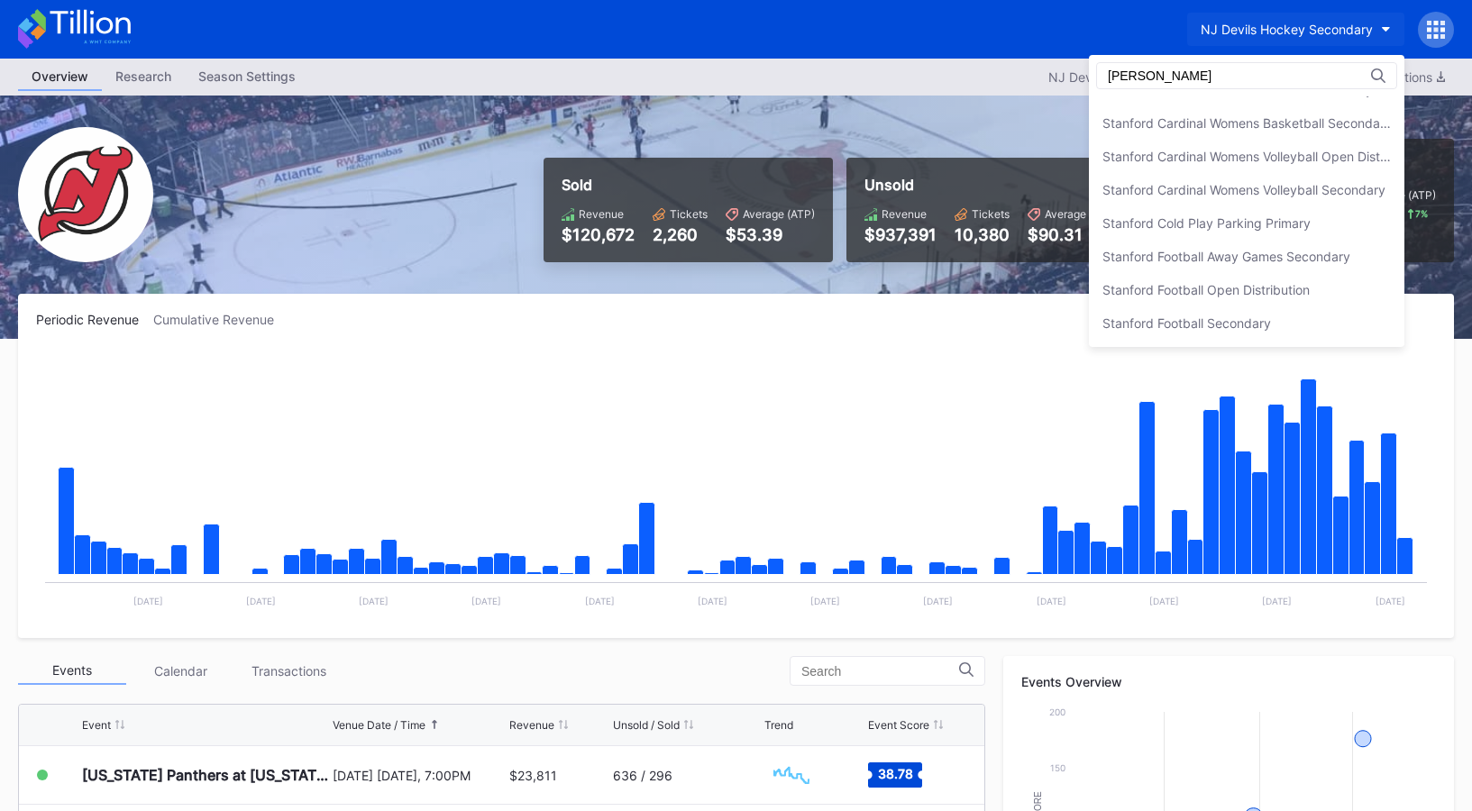
scroll to position [224, 0]
type input "[GEOGRAPHIC_DATA]"
click at [1202, 298] on div "Stanford Football Open Distribution" at bounding box center [1246, 289] width 315 height 33
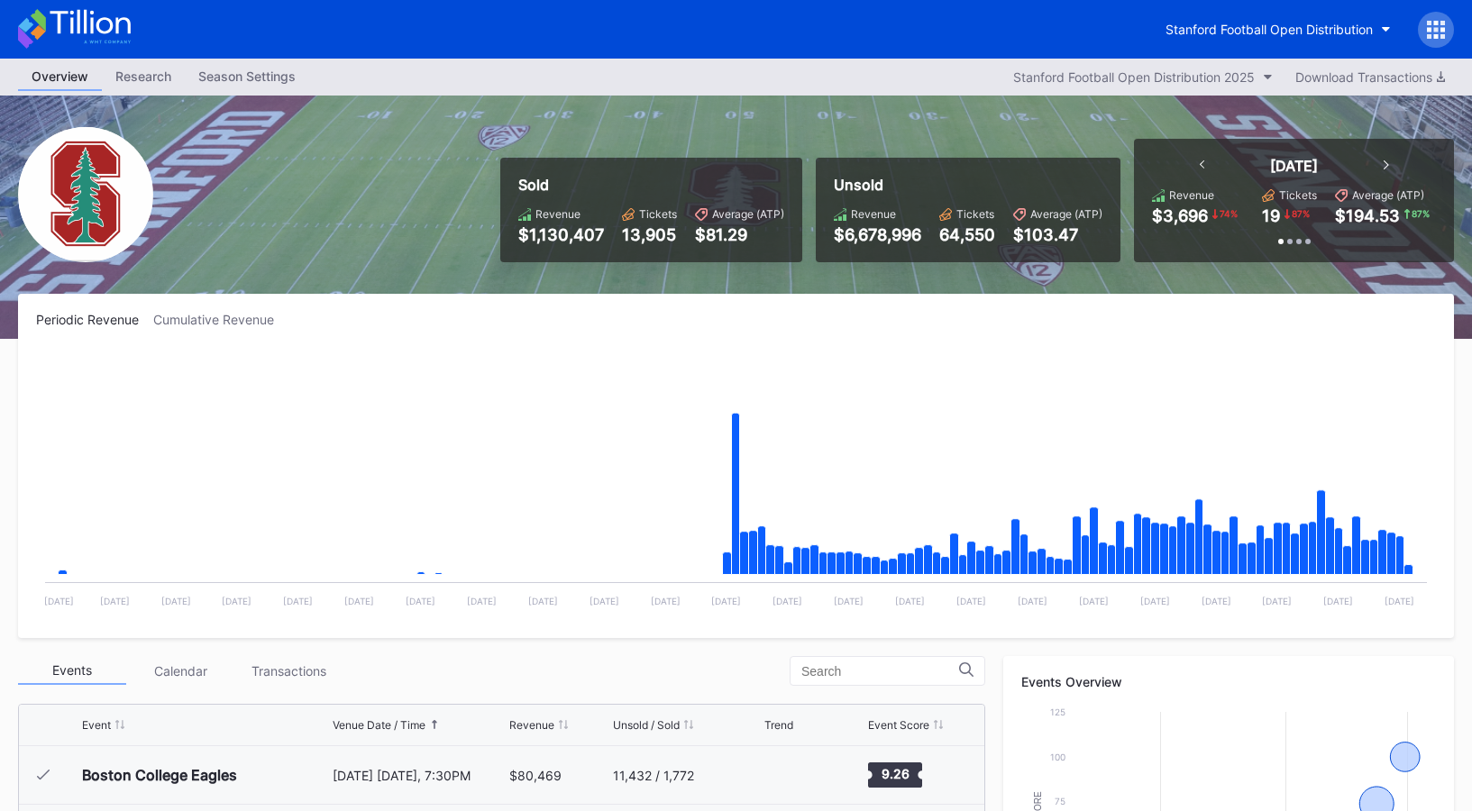
scroll to position [552, 0]
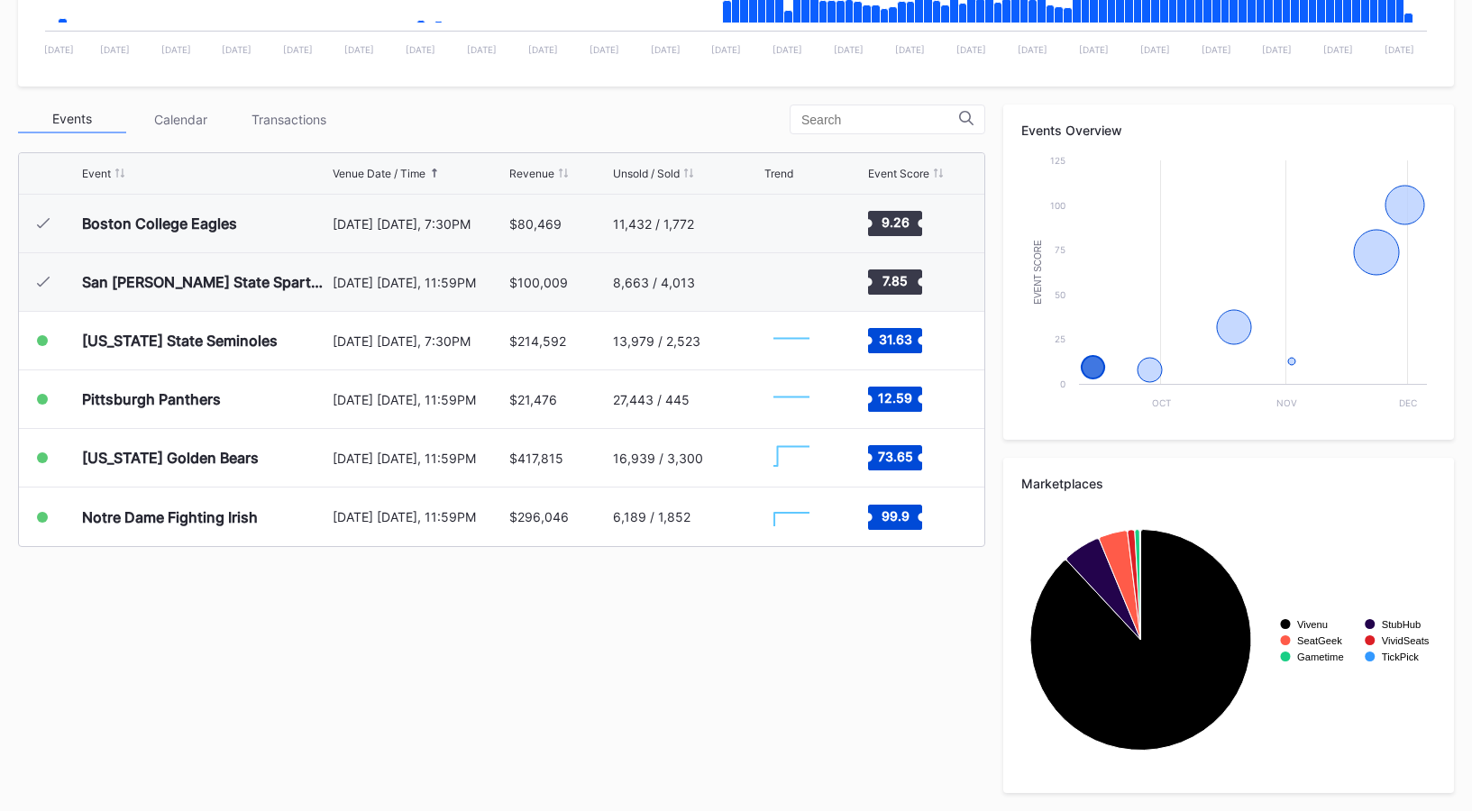
click at [316, 105] on div "Transactions" at bounding box center [288, 119] width 108 height 28
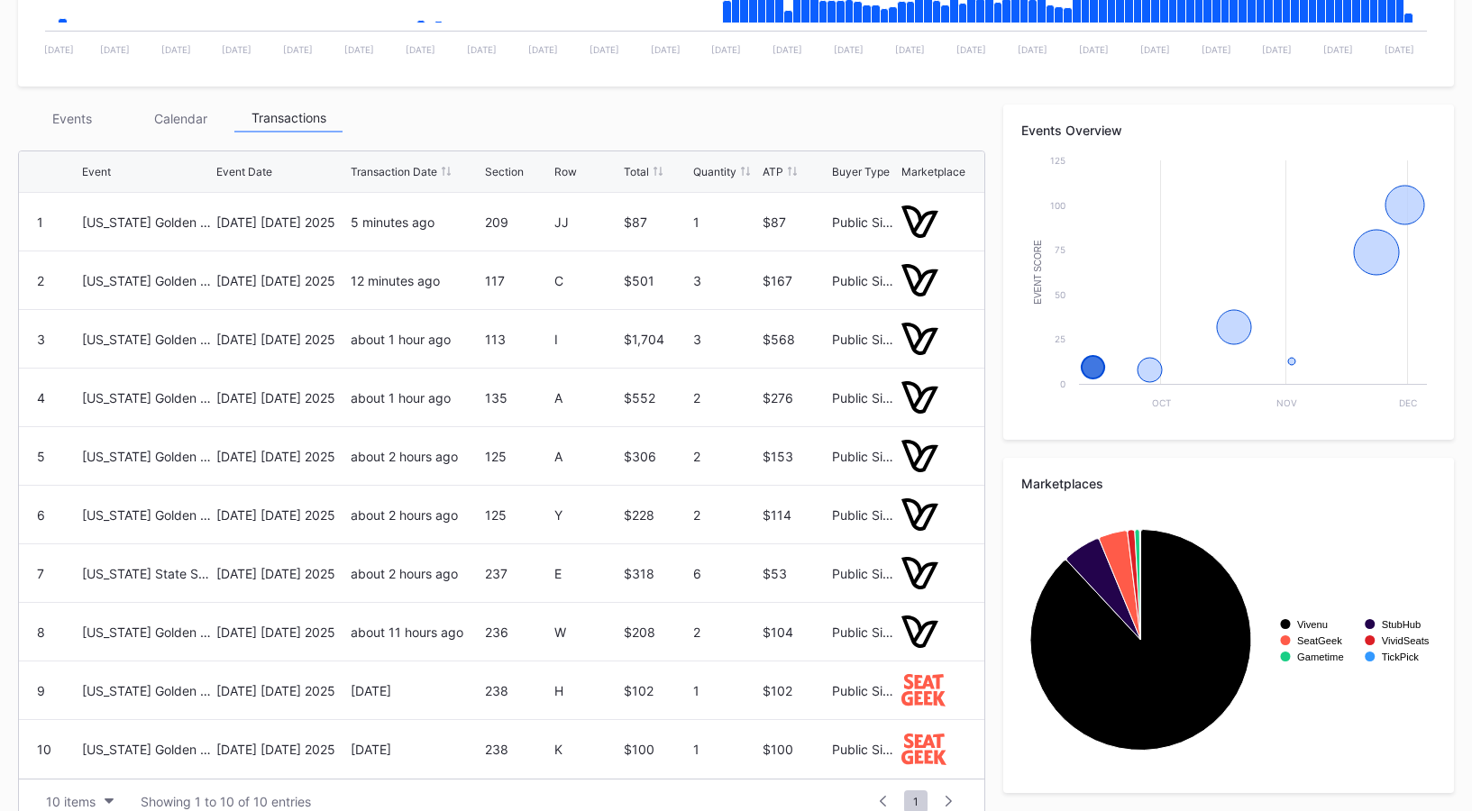
click at [89, 123] on div "Events" at bounding box center [72, 119] width 108 height 28
